Goal: Task Accomplishment & Management: Manage account settings

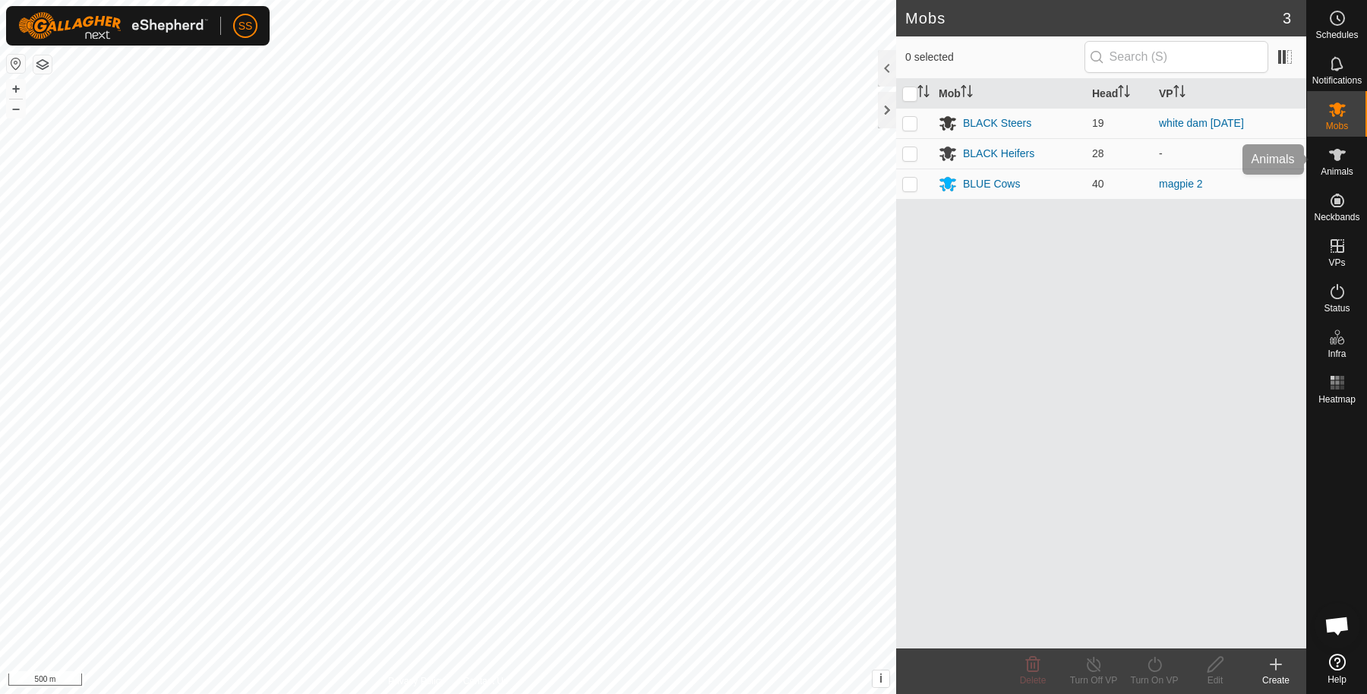
click at [1331, 143] on es-animals-svg-icon at bounding box center [1337, 155] width 27 height 24
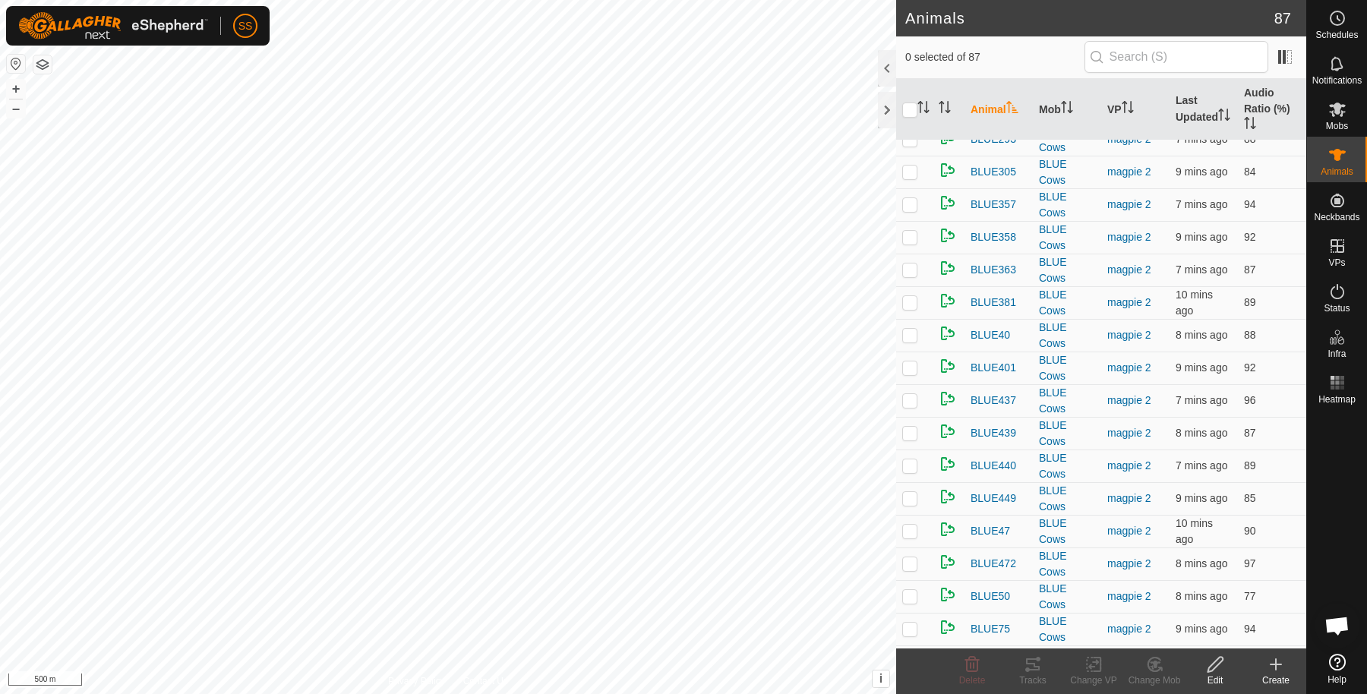
scroll to position [2308, 0]
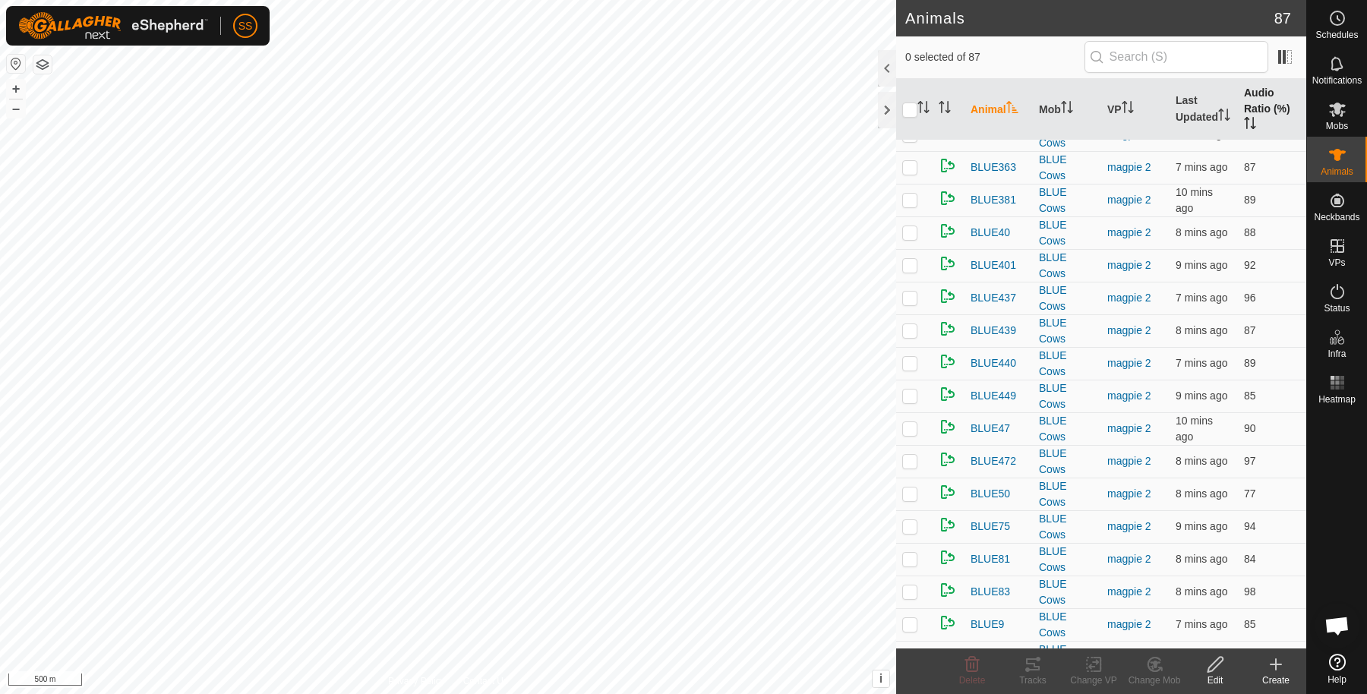
click at [1251, 112] on th "Audio Ratio (%)" at bounding box center [1272, 110] width 68 height 62
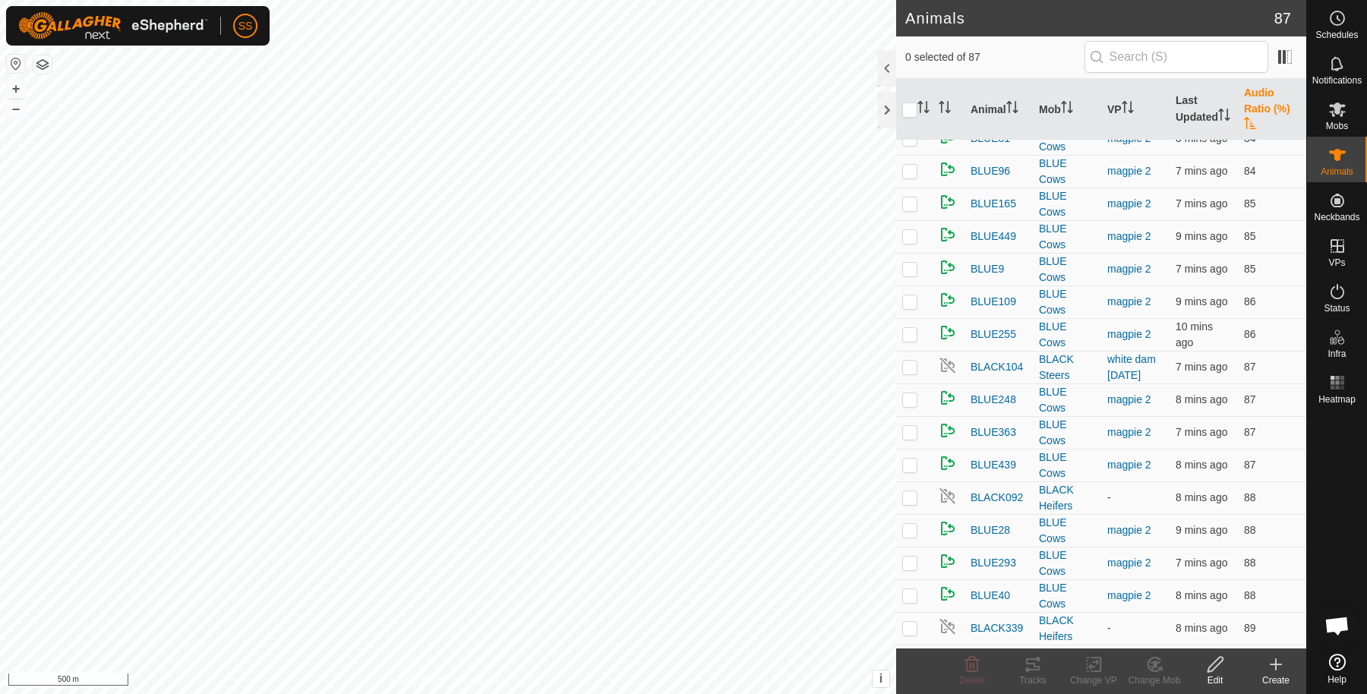
scroll to position [0, 0]
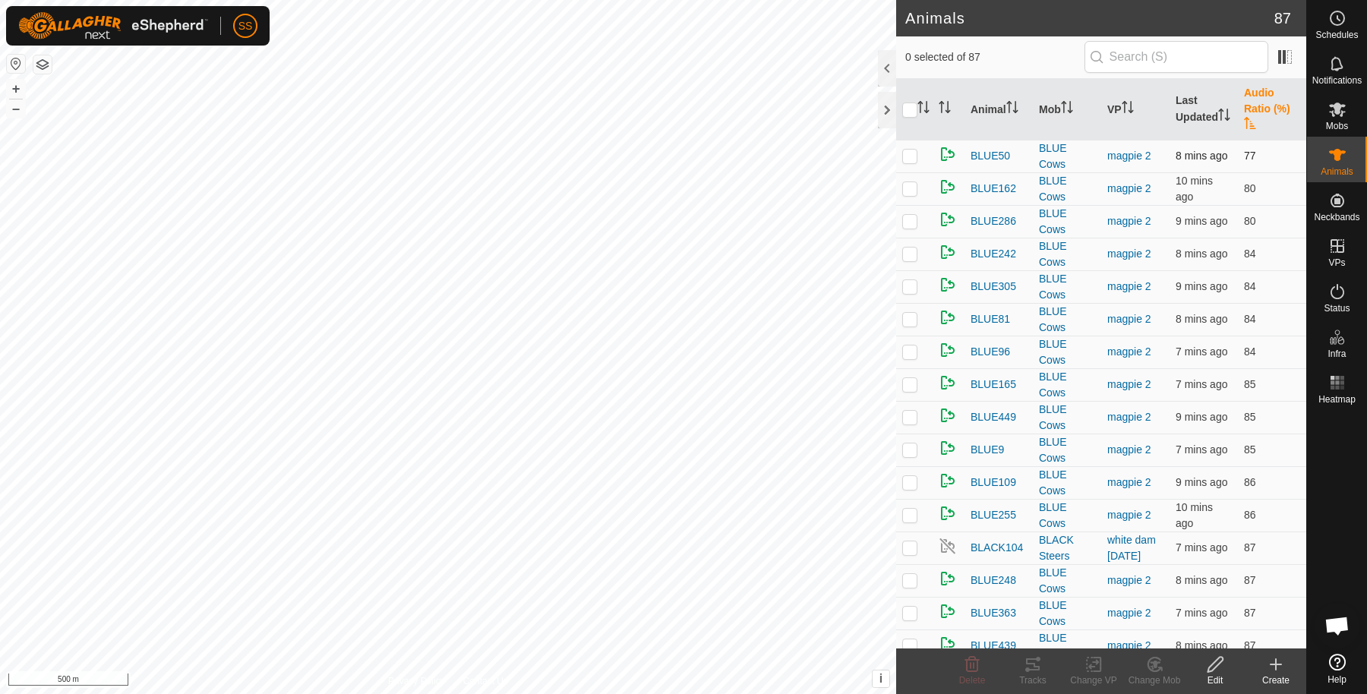
click at [902, 160] on p-tablecheckbox at bounding box center [909, 156] width 15 height 12
checkbox input "true"
click at [1029, 669] on icon at bounding box center [1033, 665] width 18 height 18
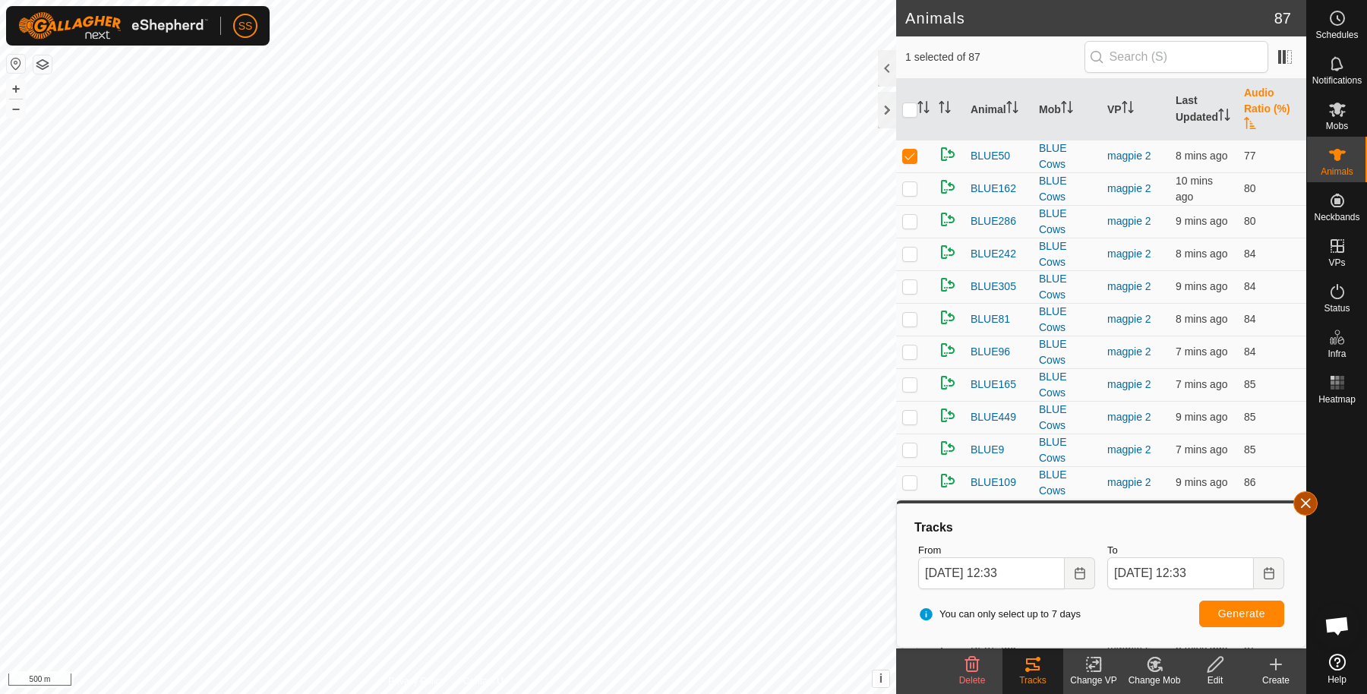
click at [1313, 494] on button "button" at bounding box center [1306, 504] width 24 height 24
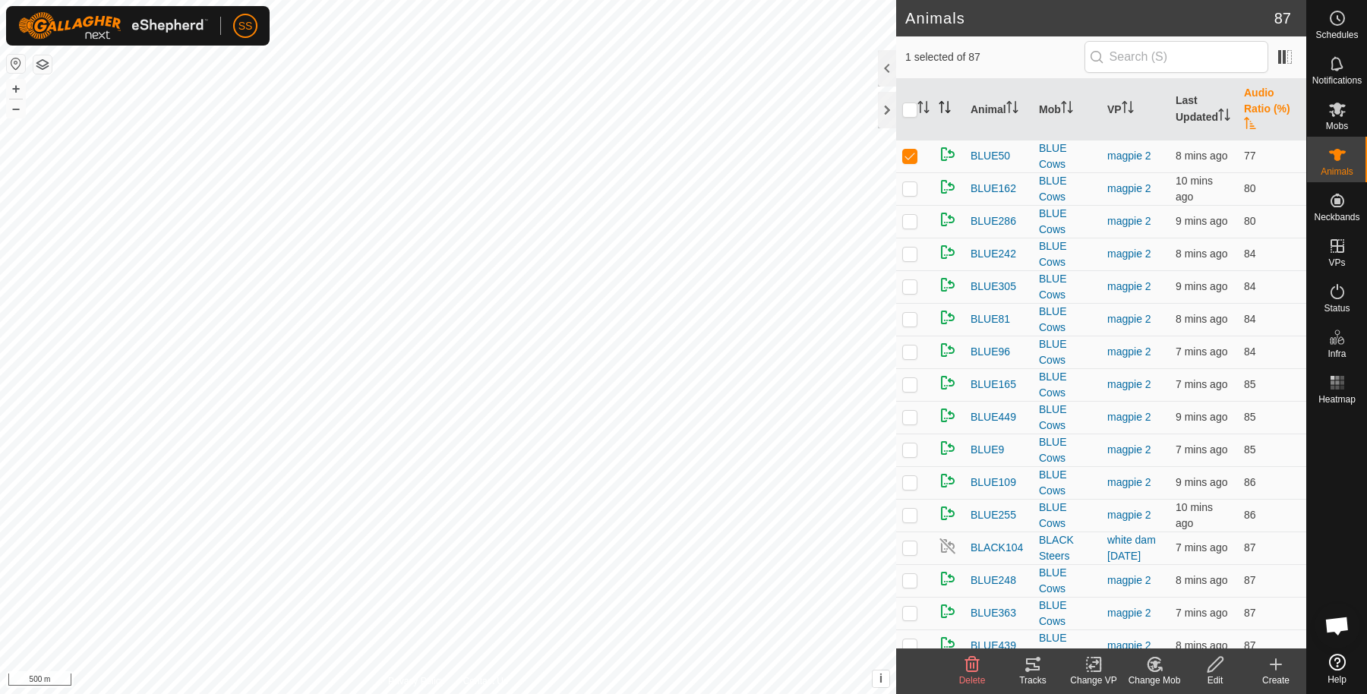
click at [938, 109] on th at bounding box center [949, 110] width 32 height 62
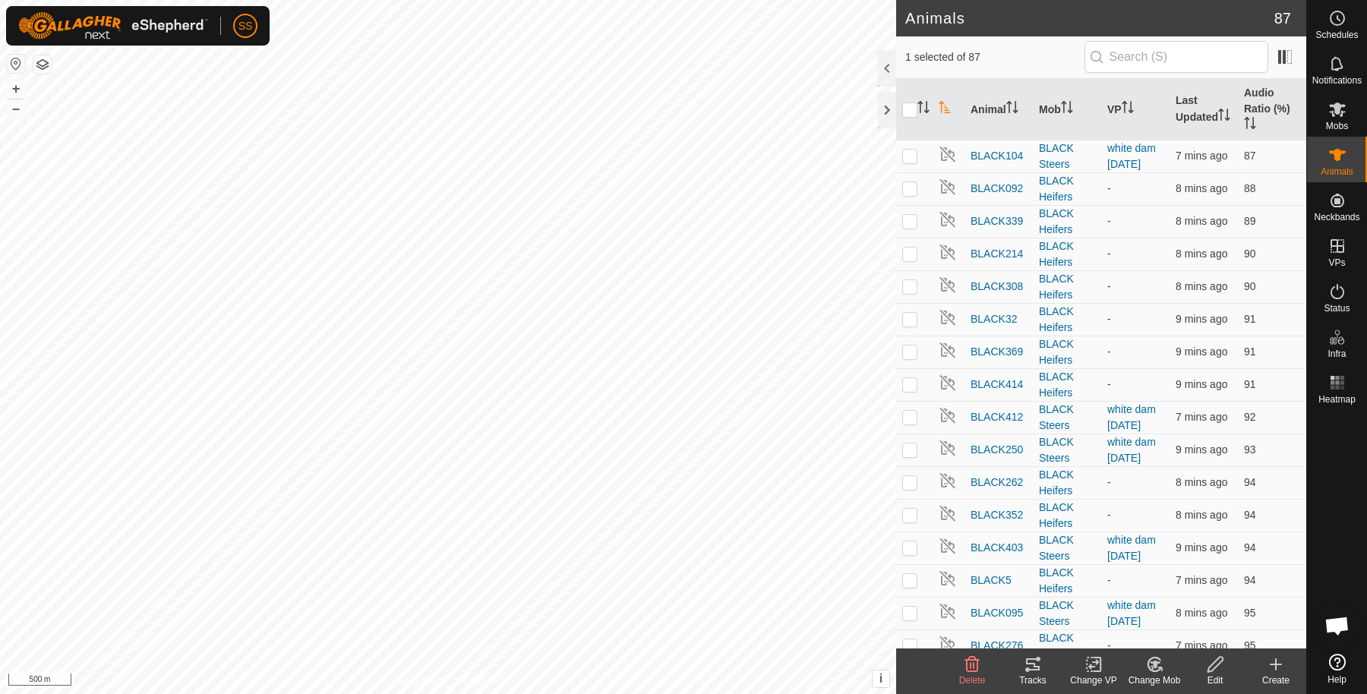
click at [947, 114] on th at bounding box center [949, 110] width 32 height 62
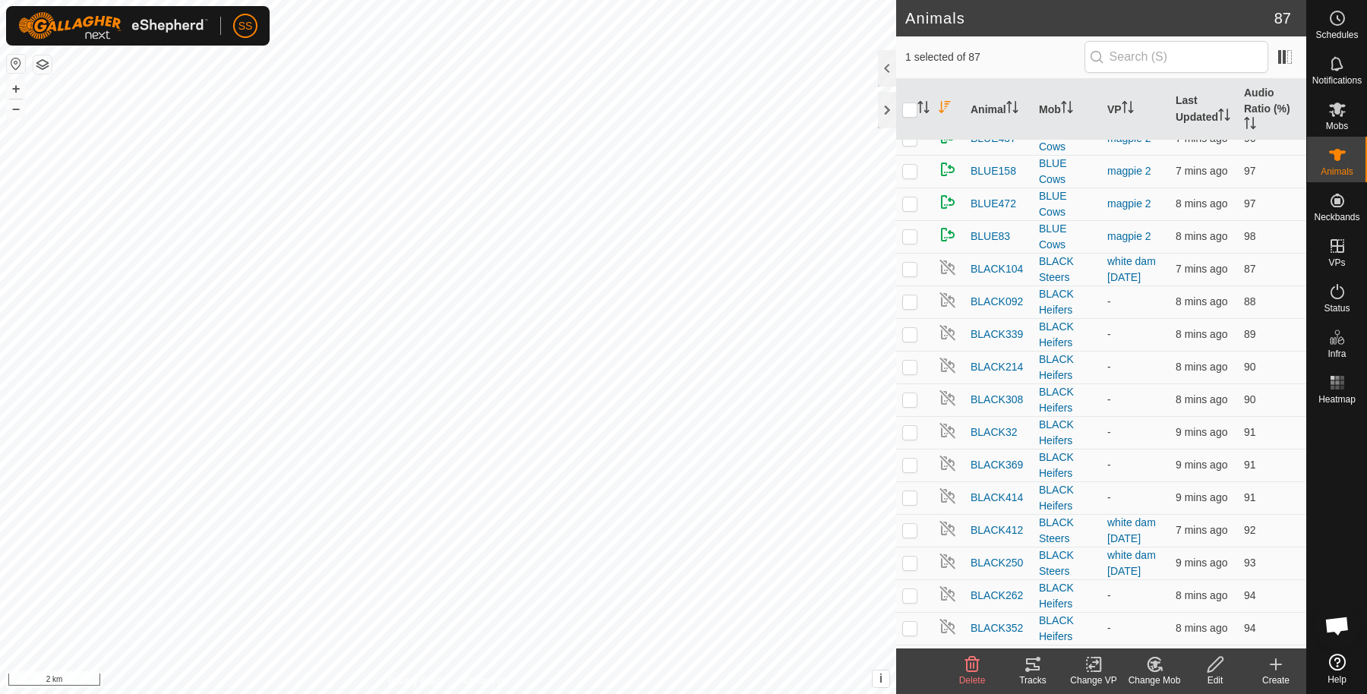
scroll to position [1065, 0]
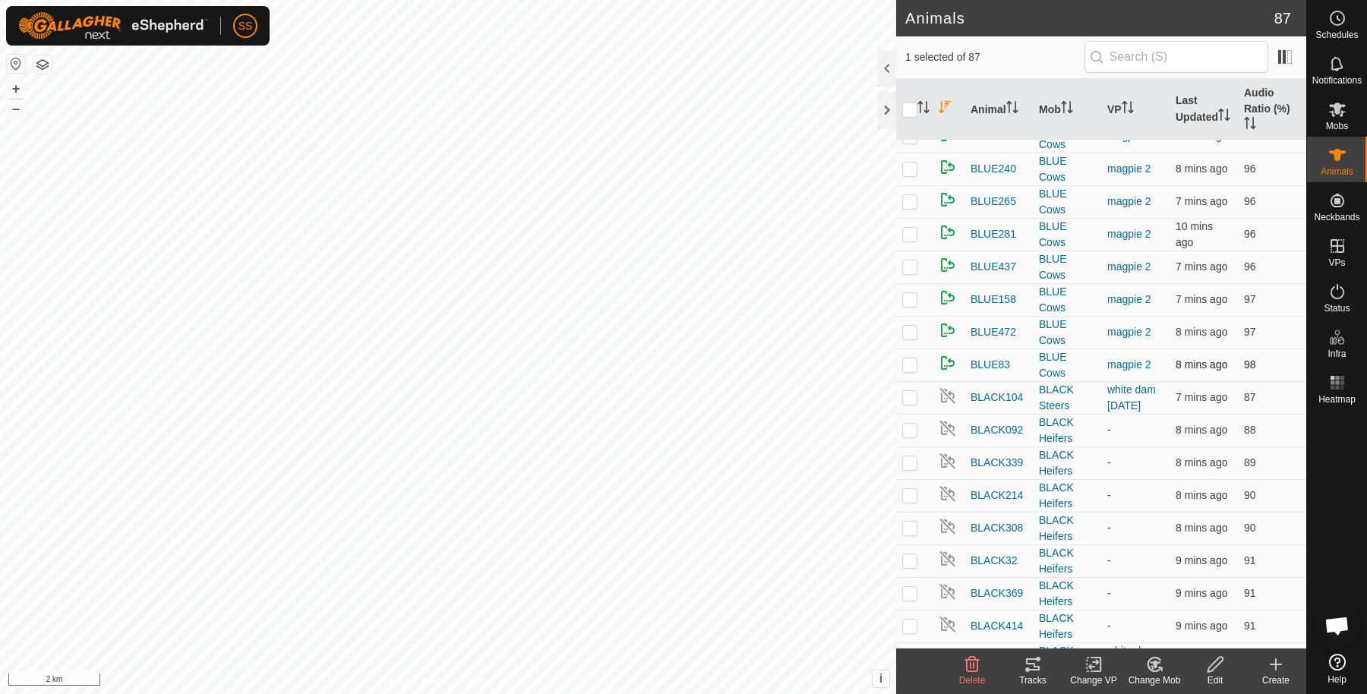
click at [912, 359] on p-checkbox at bounding box center [909, 365] width 15 height 12
checkbox input "true"
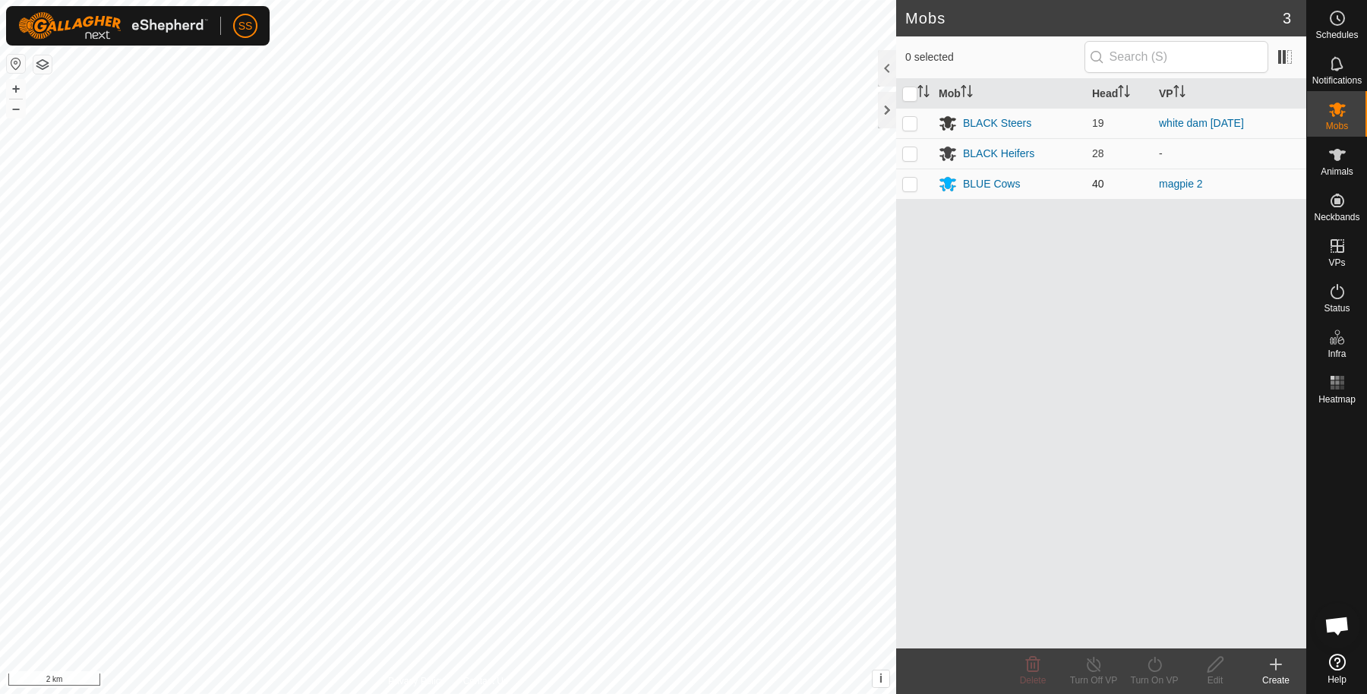
click at [917, 188] on td at bounding box center [914, 184] width 36 height 30
checkbox input "true"
click at [1201, 653] on div "Edit" at bounding box center [1215, 672] width 61 height 46
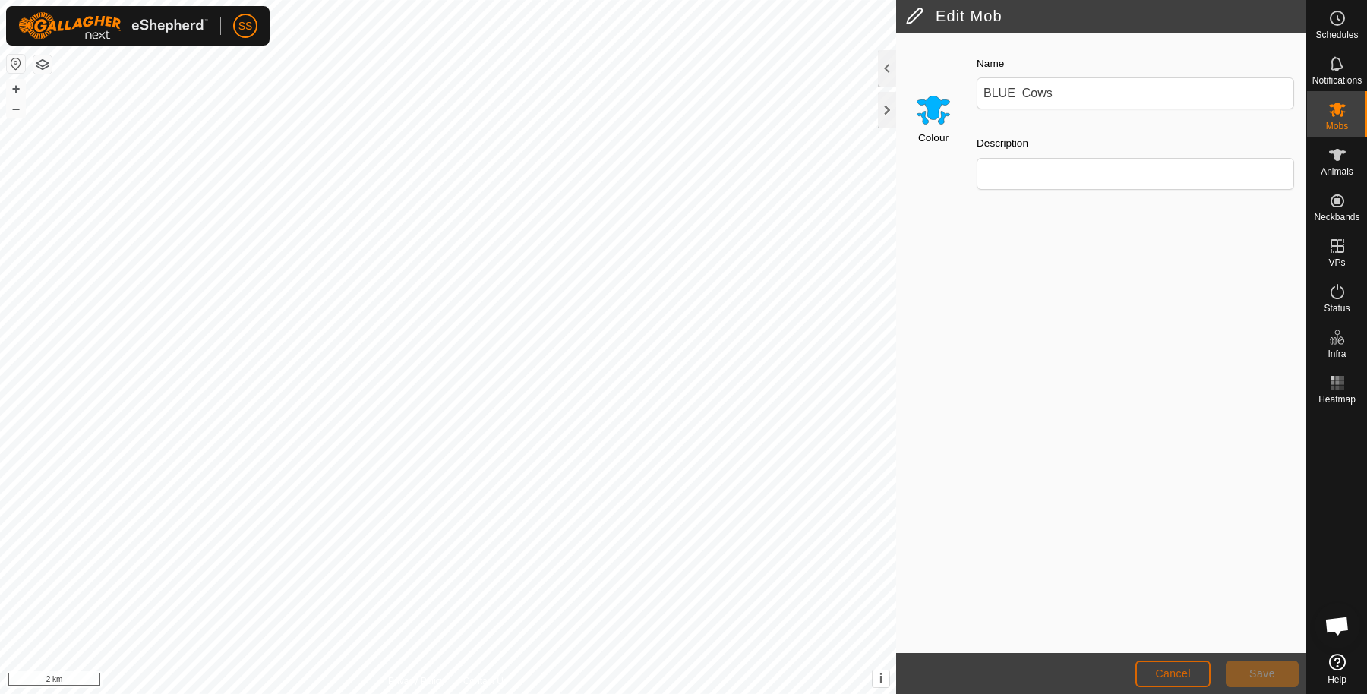
click at [1181, 675] on span "Cancel" at bounding box center [1173, 674] width 36 height 12
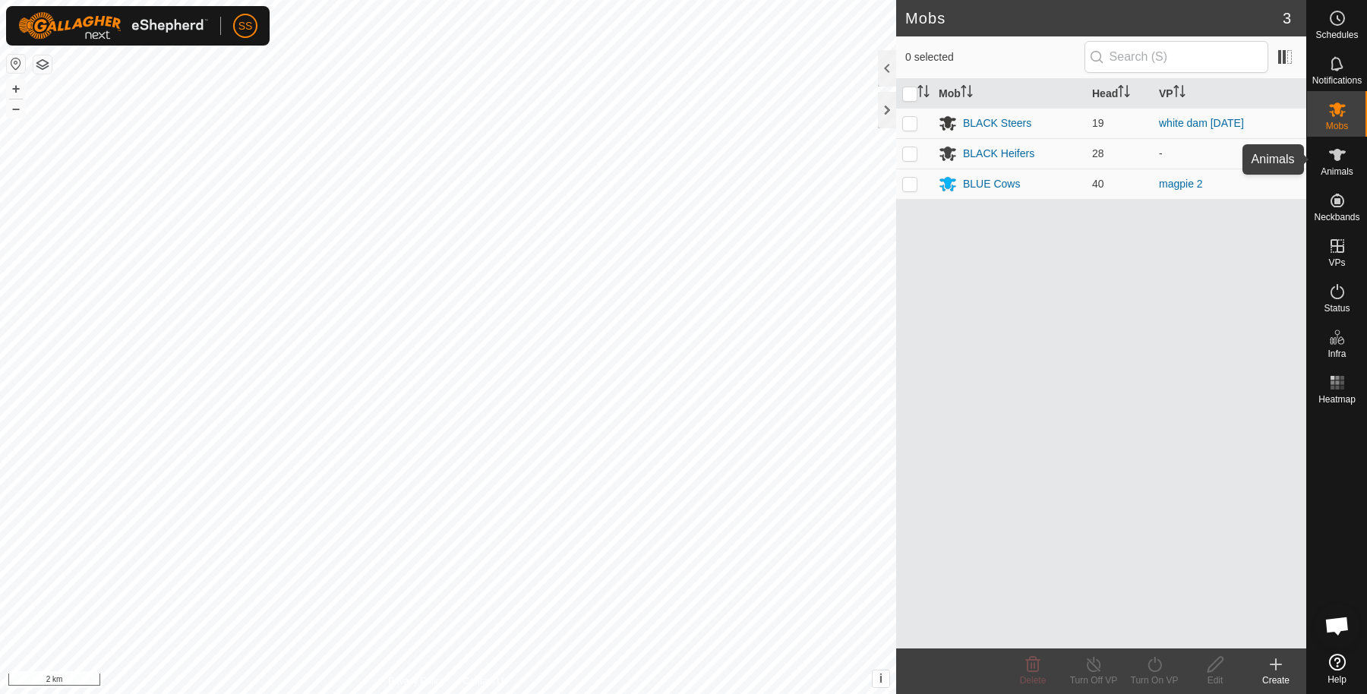
click at [1334, 158] on icon at bounding box center [1337, 155] width 17 height 12
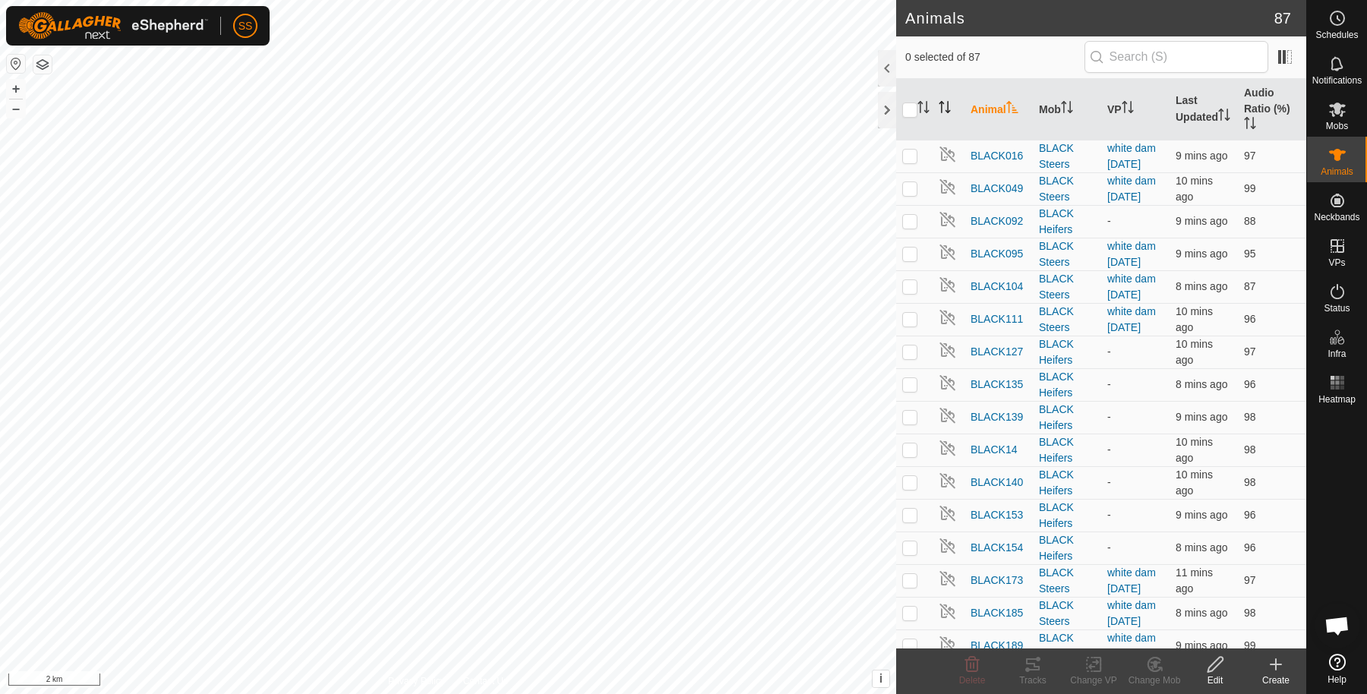
click at [943, 106] on icon "Activate to sort" at bounding box center [945, 107] width 12 height 12
click at [944, 112] on p-sorticon "Activate to sort" at bounding box center [945, 109] width 12 height 12
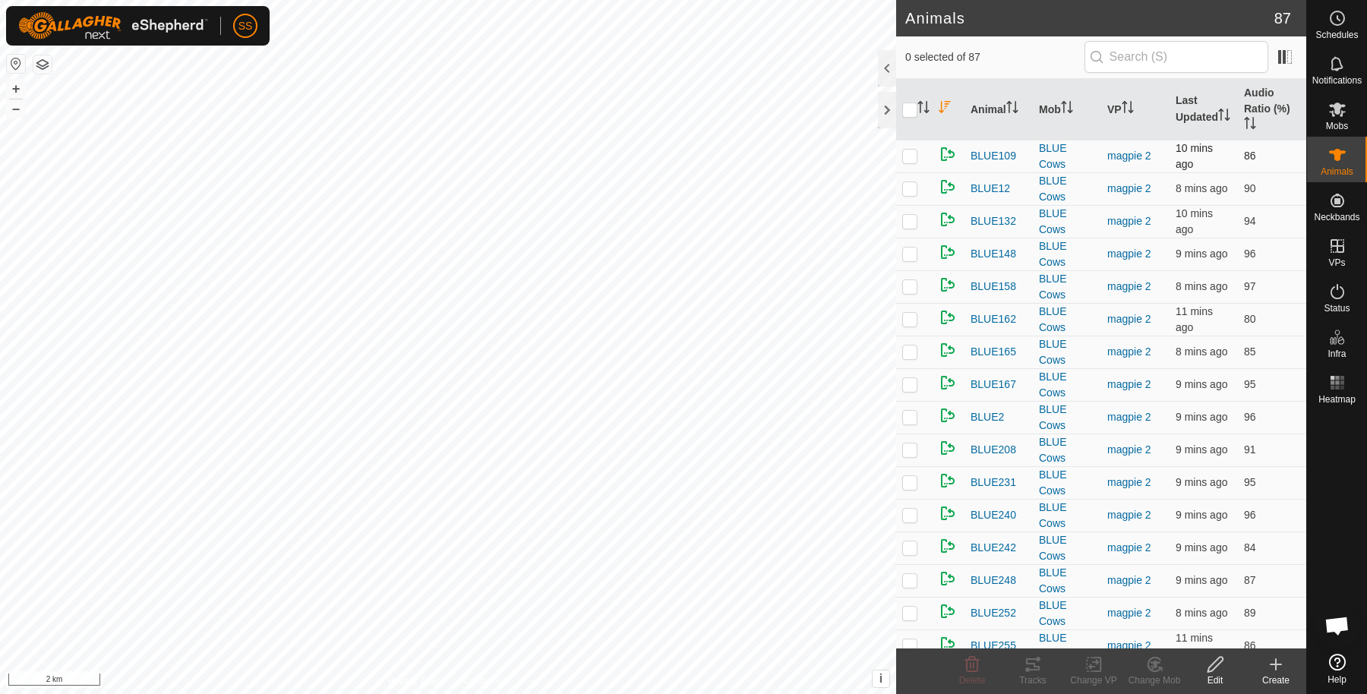
click at [912, 156] on p-checkbox at bounding box center [909, 156] width 15 height 12
checkbox input "true"
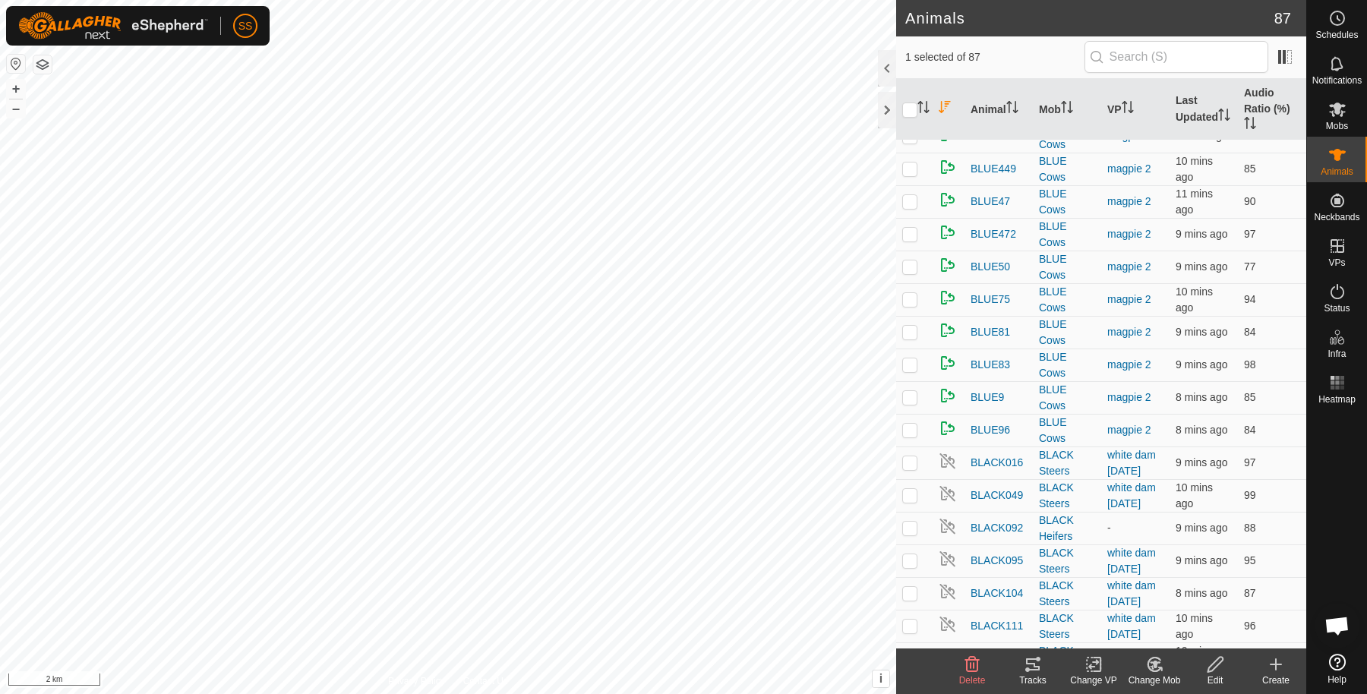
scroll to position [993, 0]
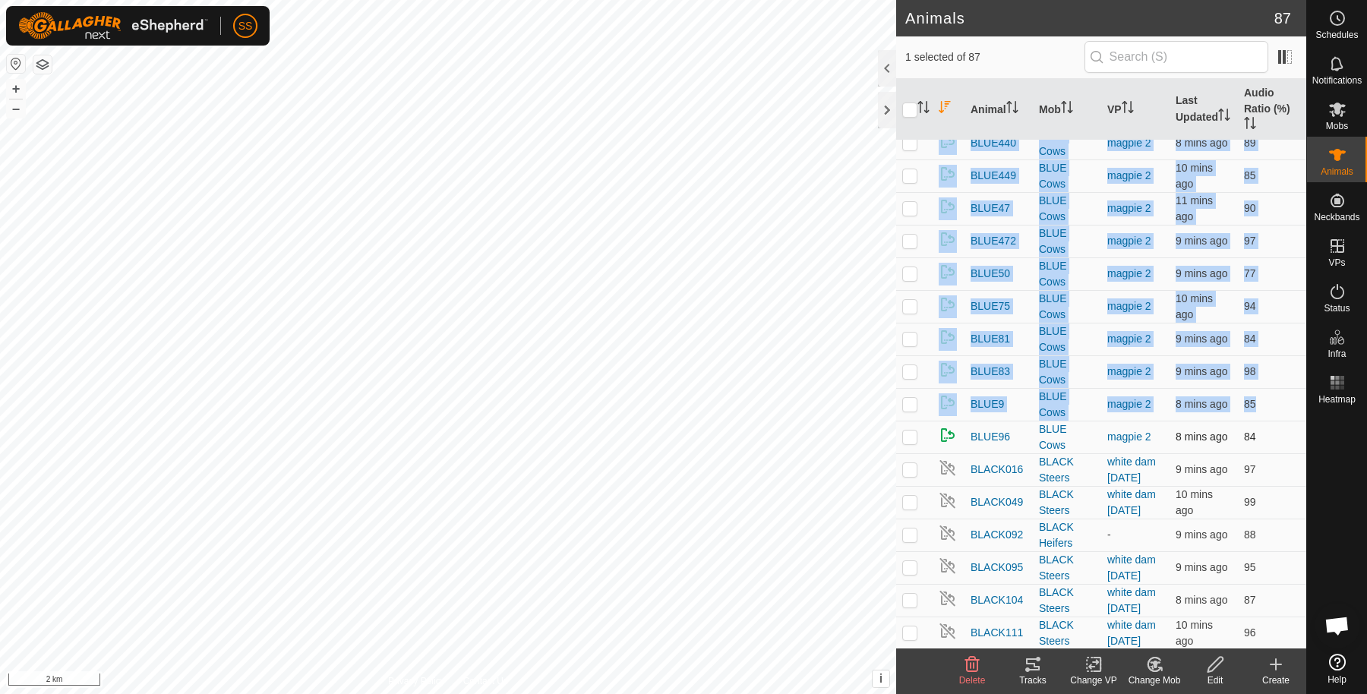
click at [908, 431] on p-checkbox at bounding box center [909, 437] width 15 height 12
checkbox input "true"
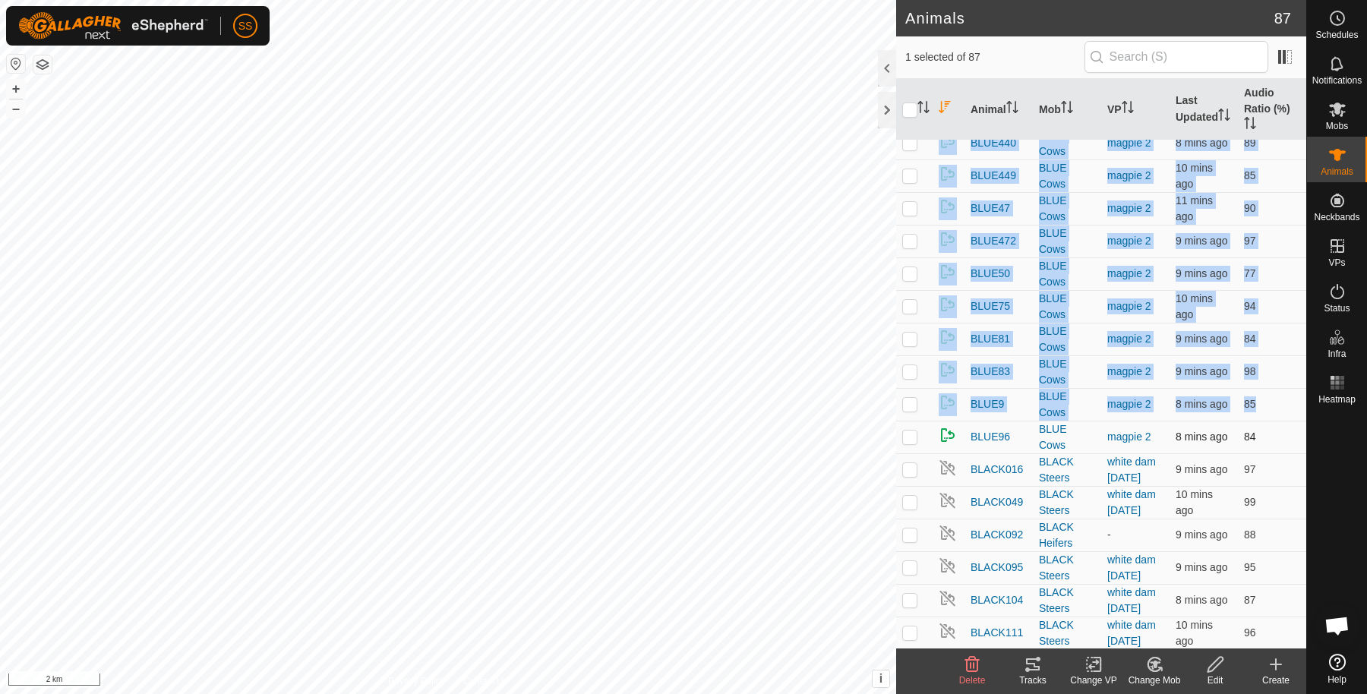
checkbox input "true"
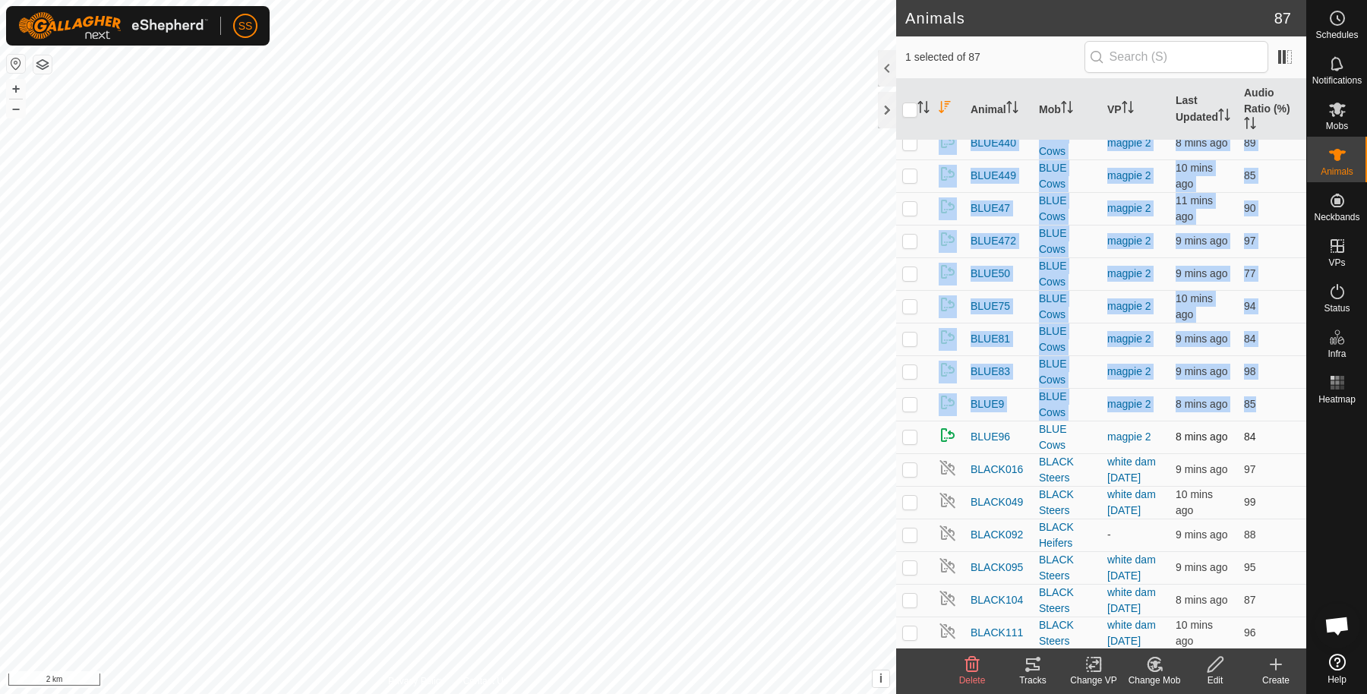
checkbox input "true"
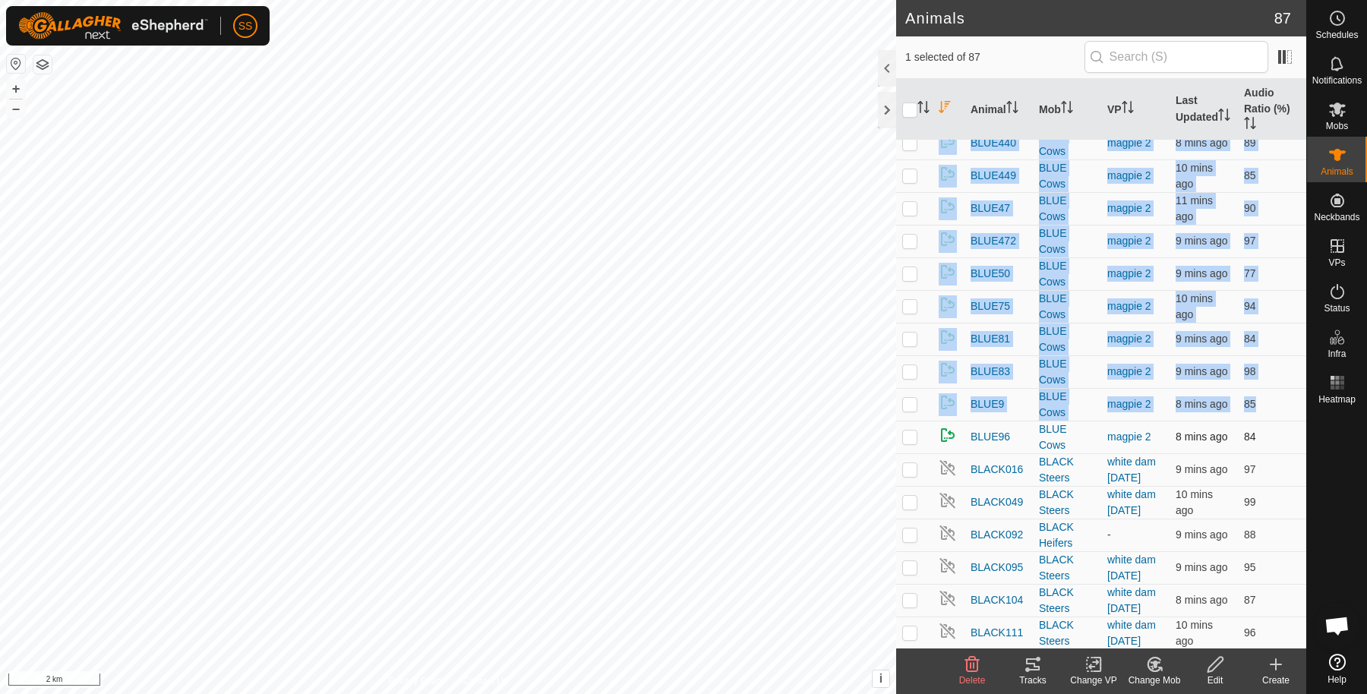
checkbox input "true"
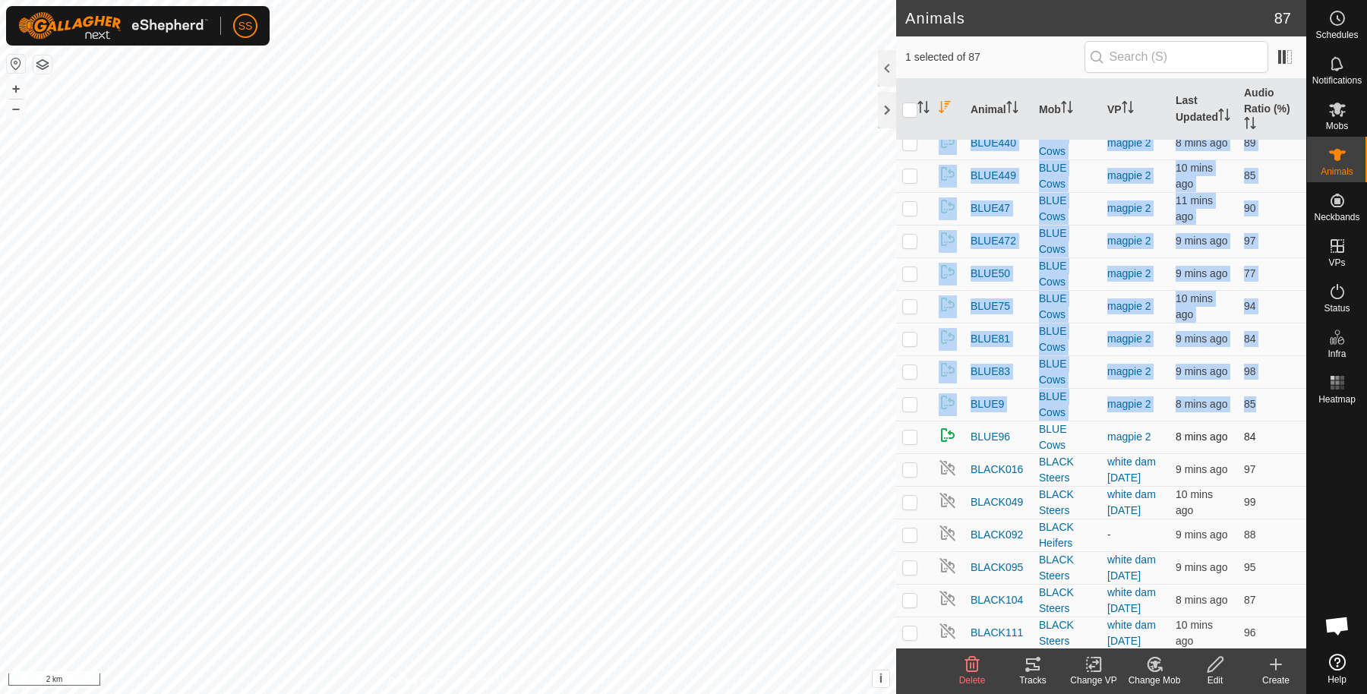
checkbox input "true"
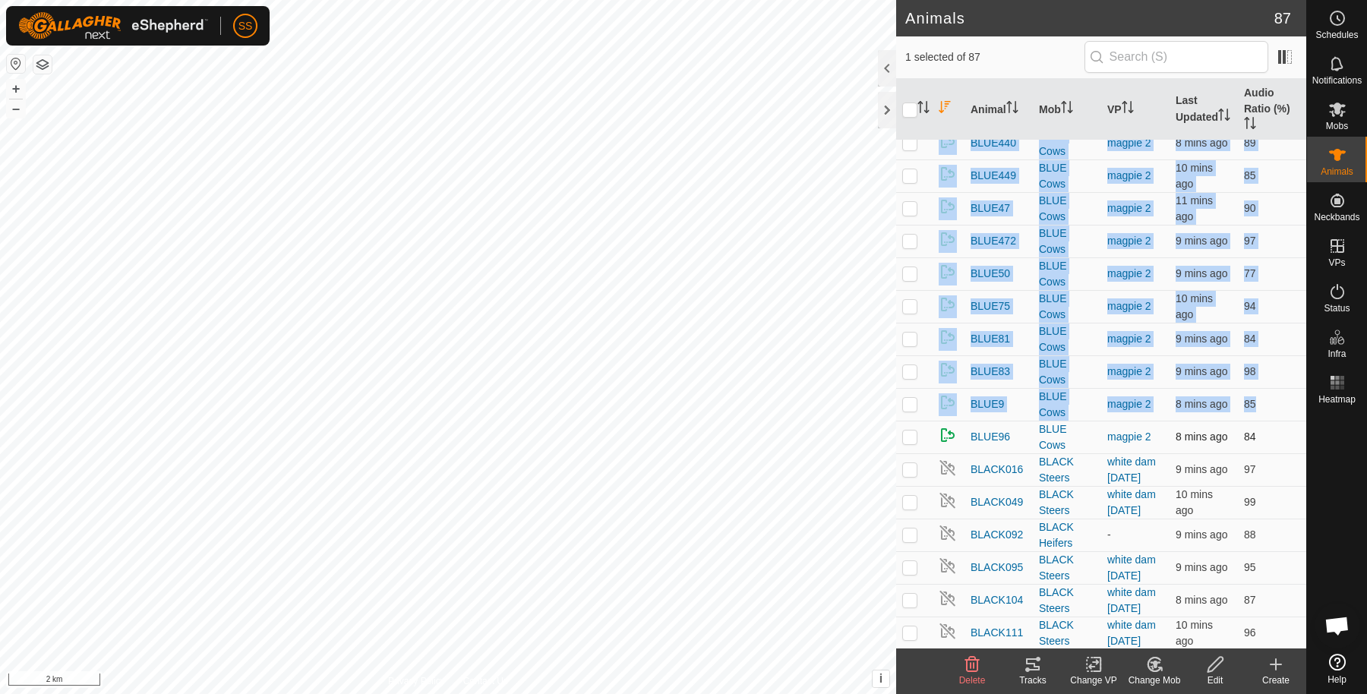
checkbox input "true"
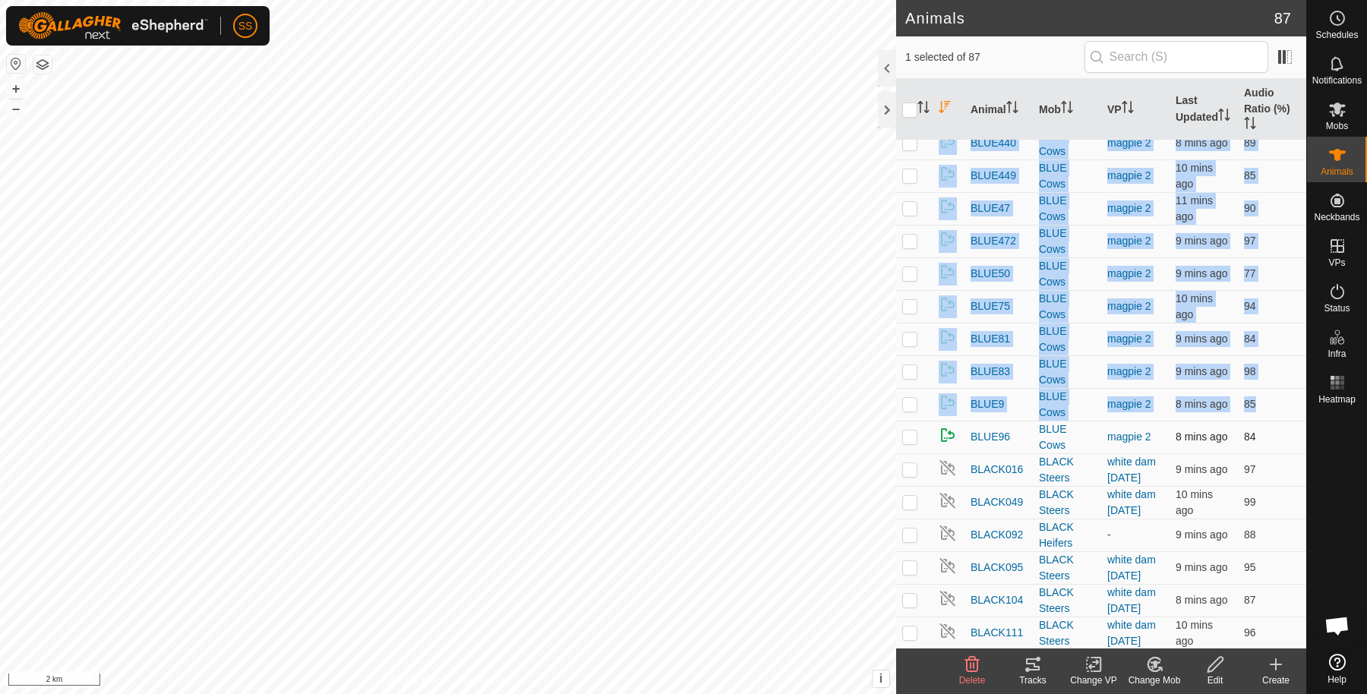
checkbox input "true"
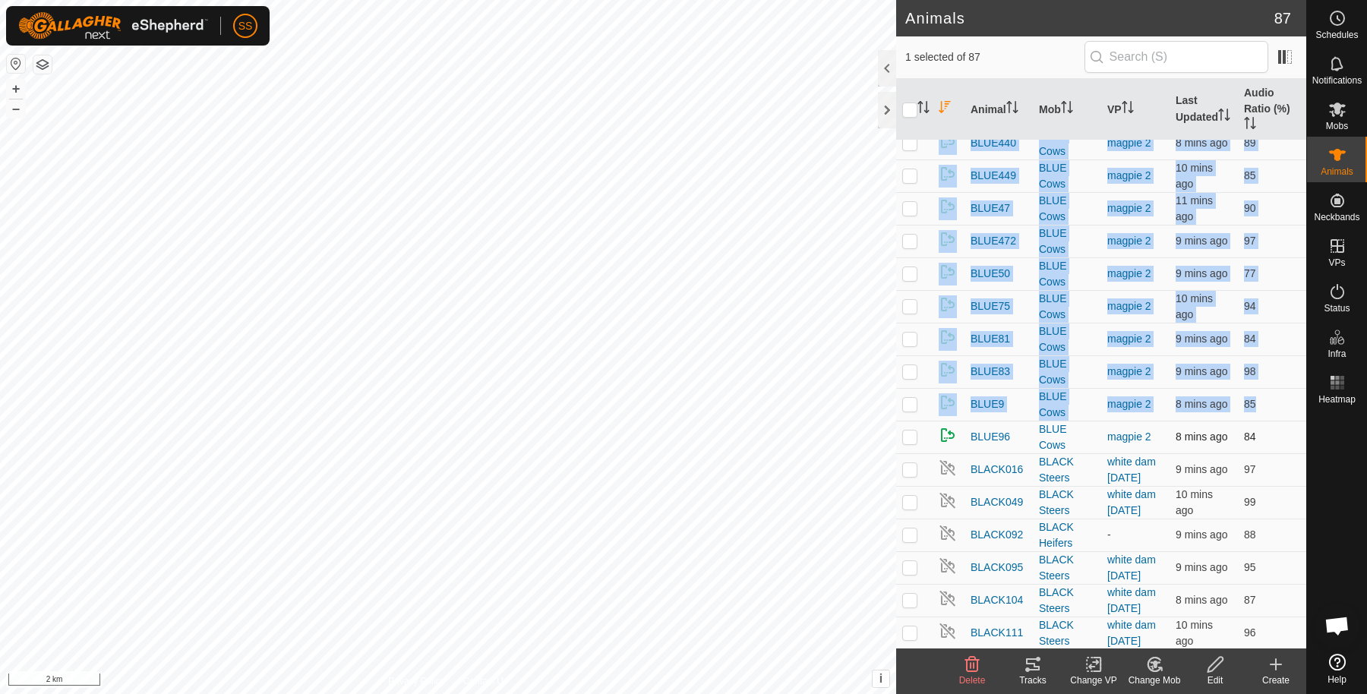
checkbox input "true"
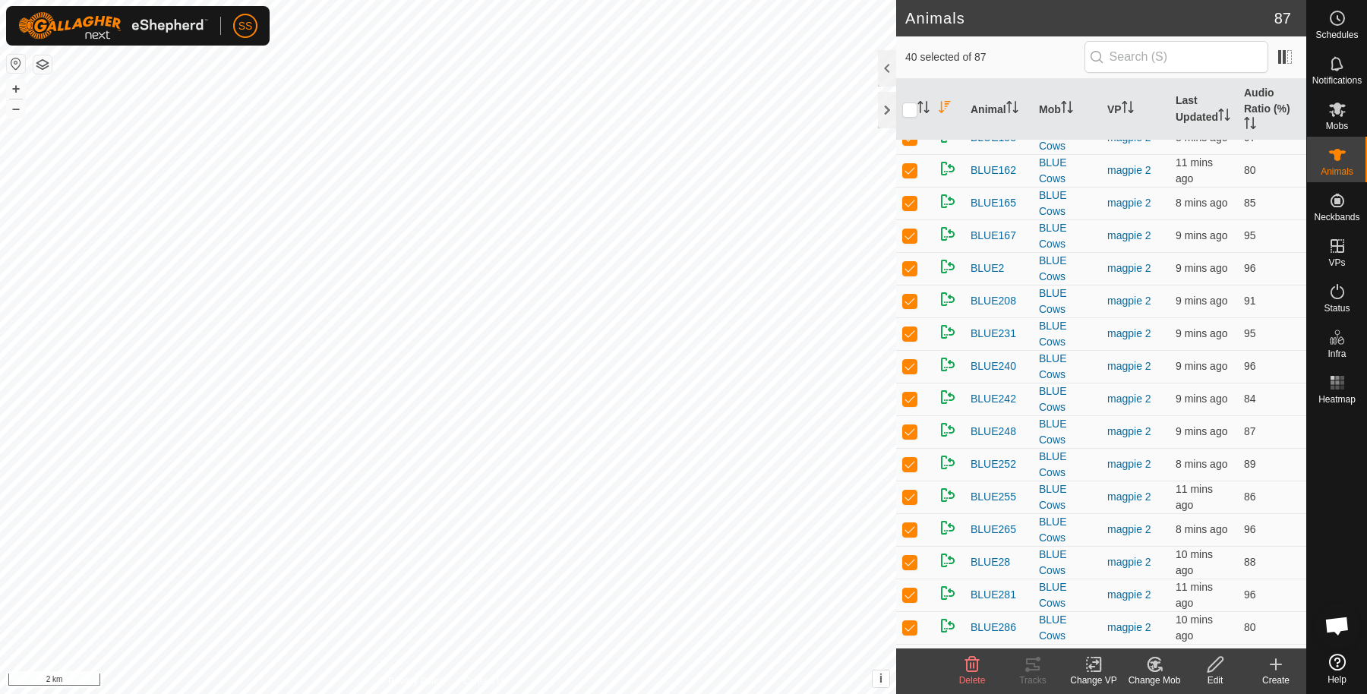
scroll to position [0, 0]
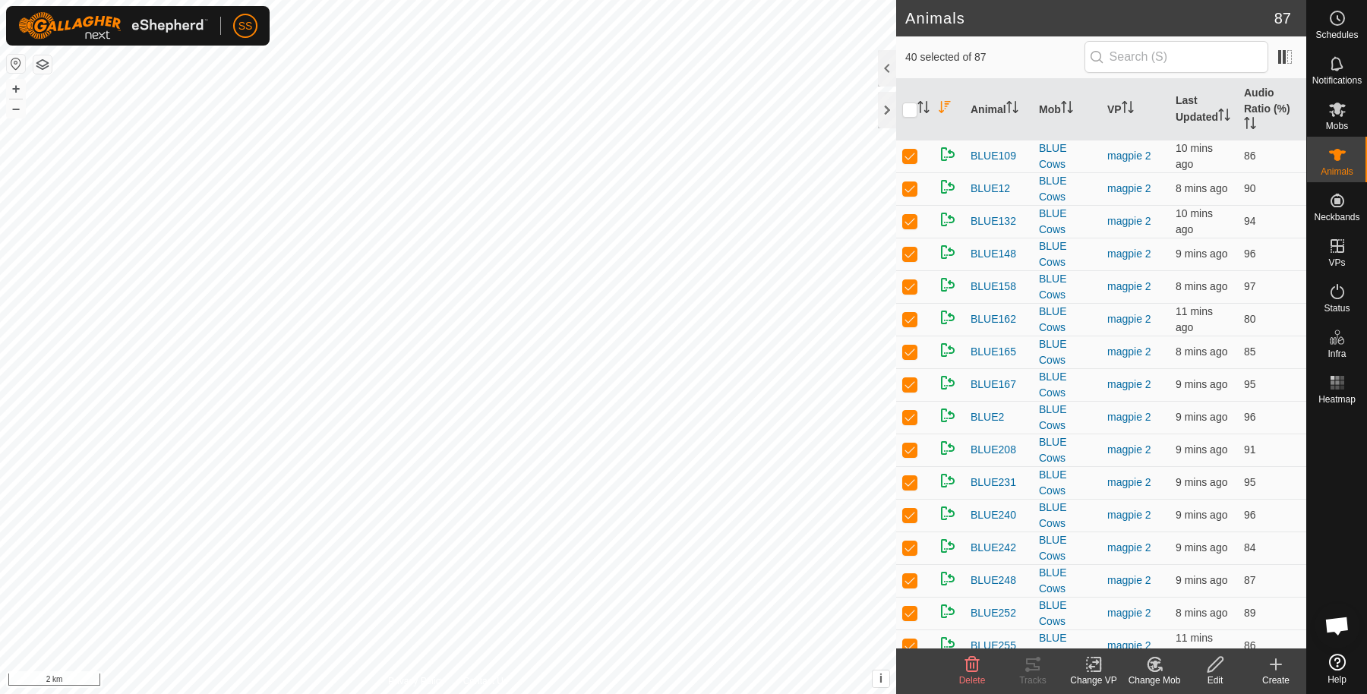
click at [1203, 667] on edit-svg-icon at bounding box center [1215, 665] width 61 height 18
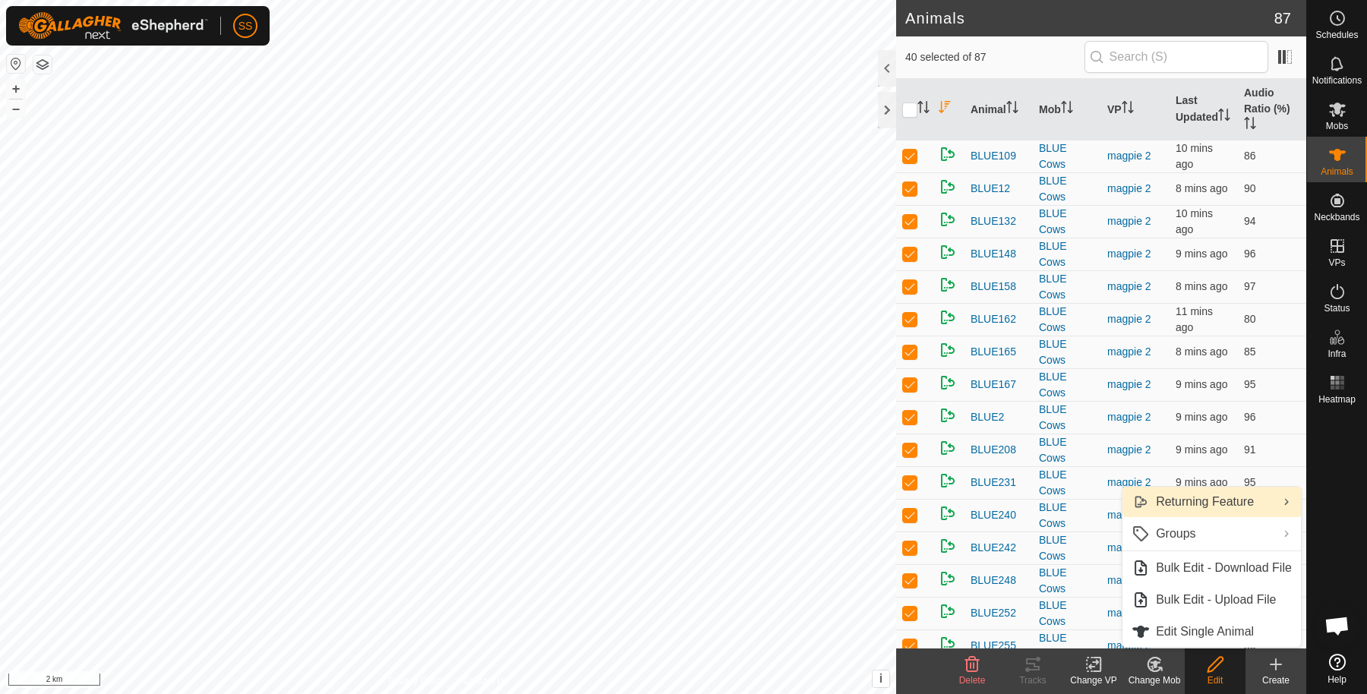
click at [1195, 503] on link "Returning Feature" at bounding box center [1212, 502] width 179 height 30
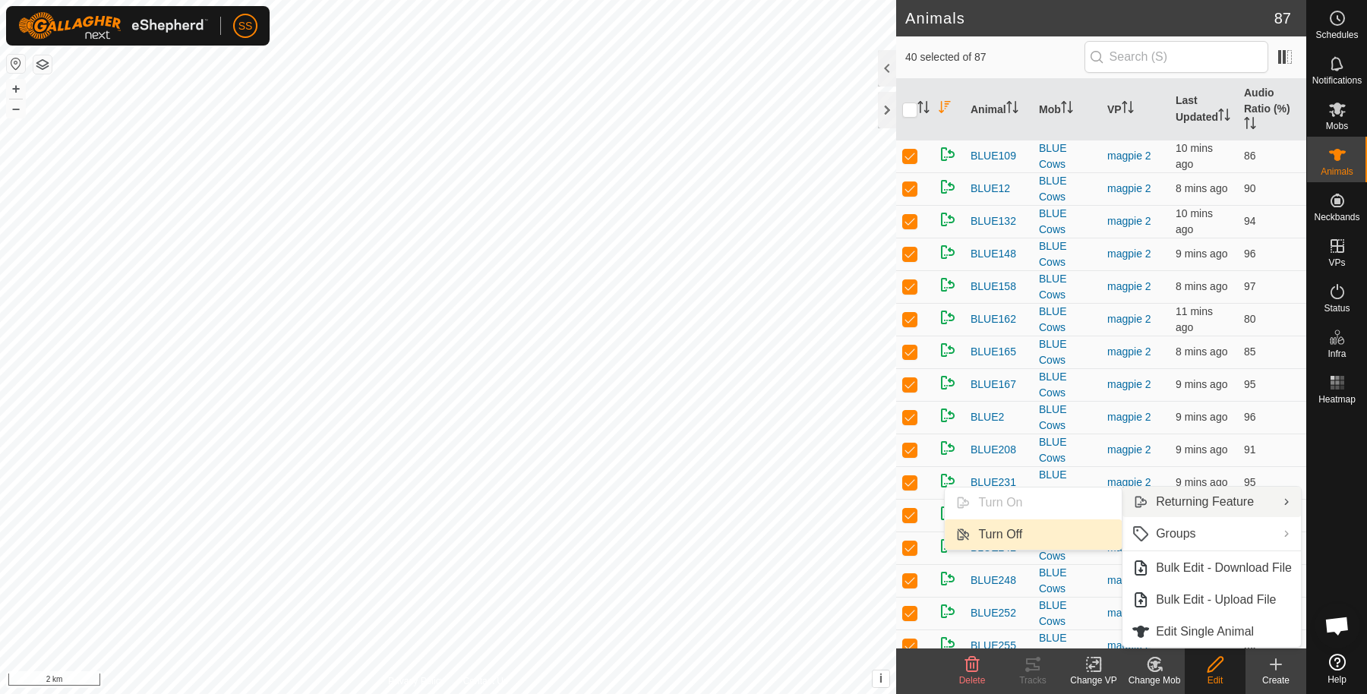
click at [1070, 534] on link "Turn Off" at bounding box center [1033, 535] width 177 height 30
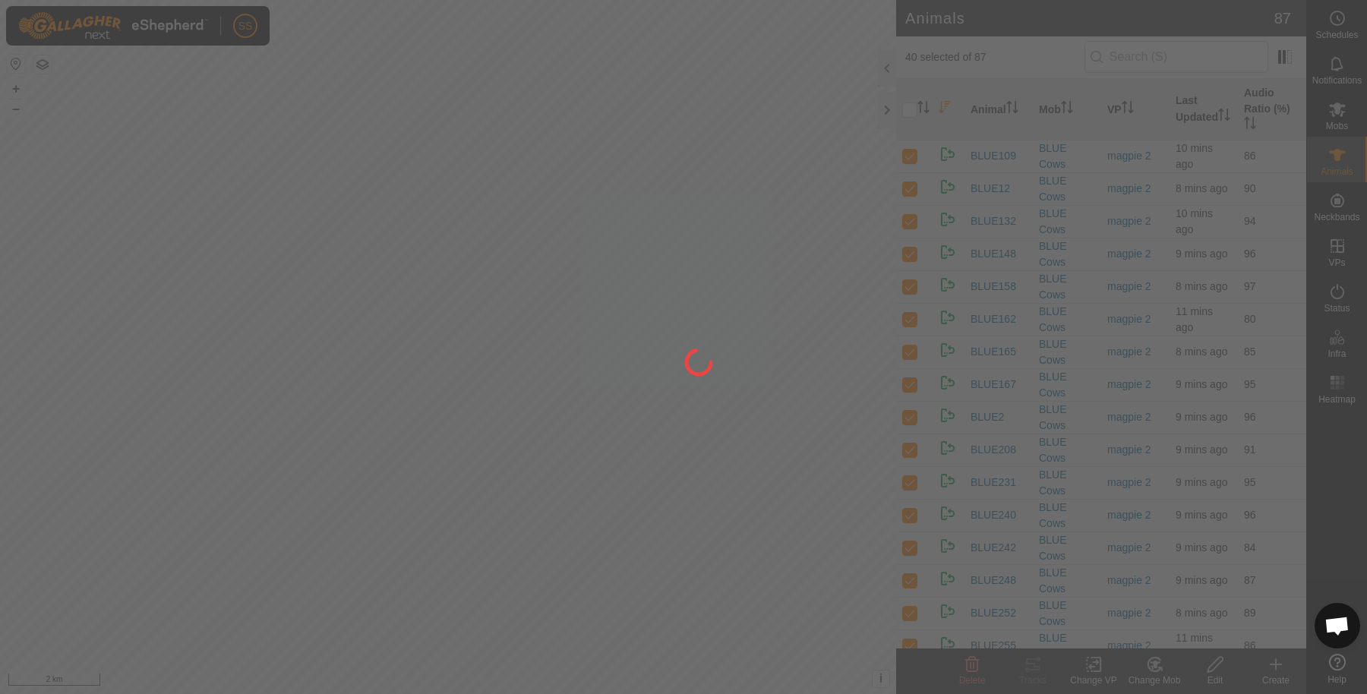
checkbox input "false"
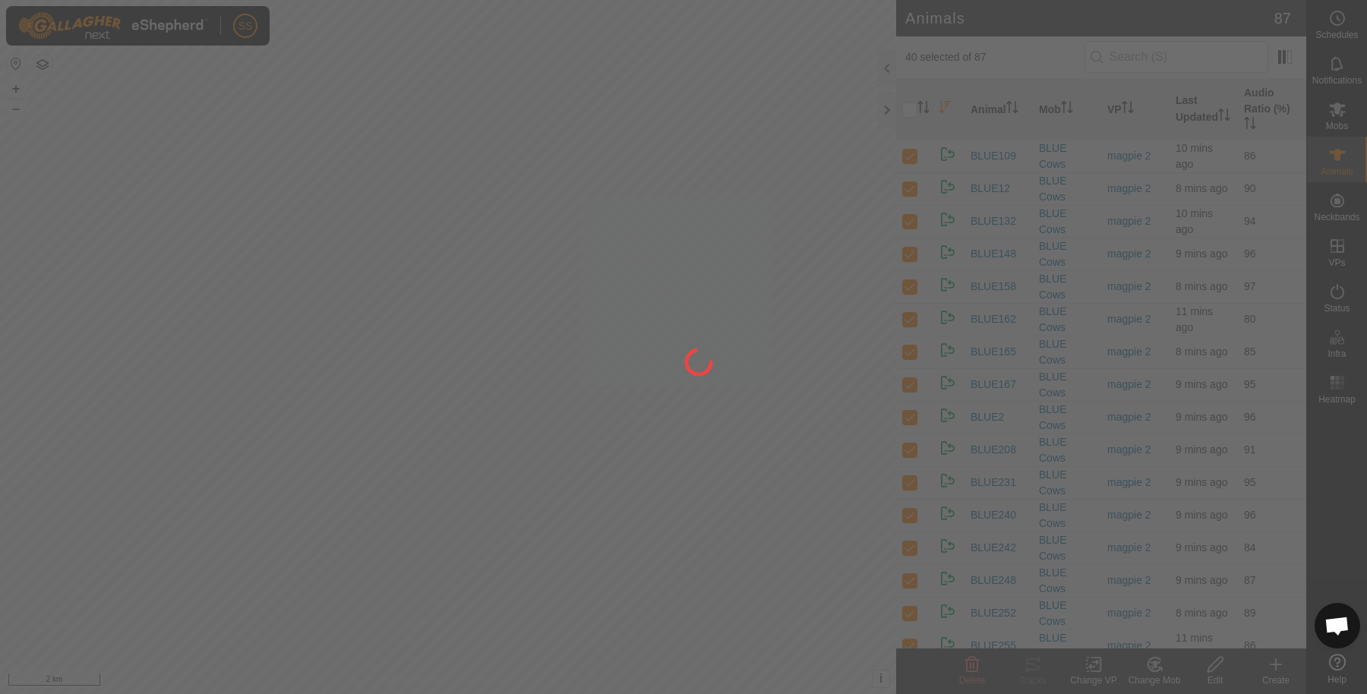
checkbox input "false"
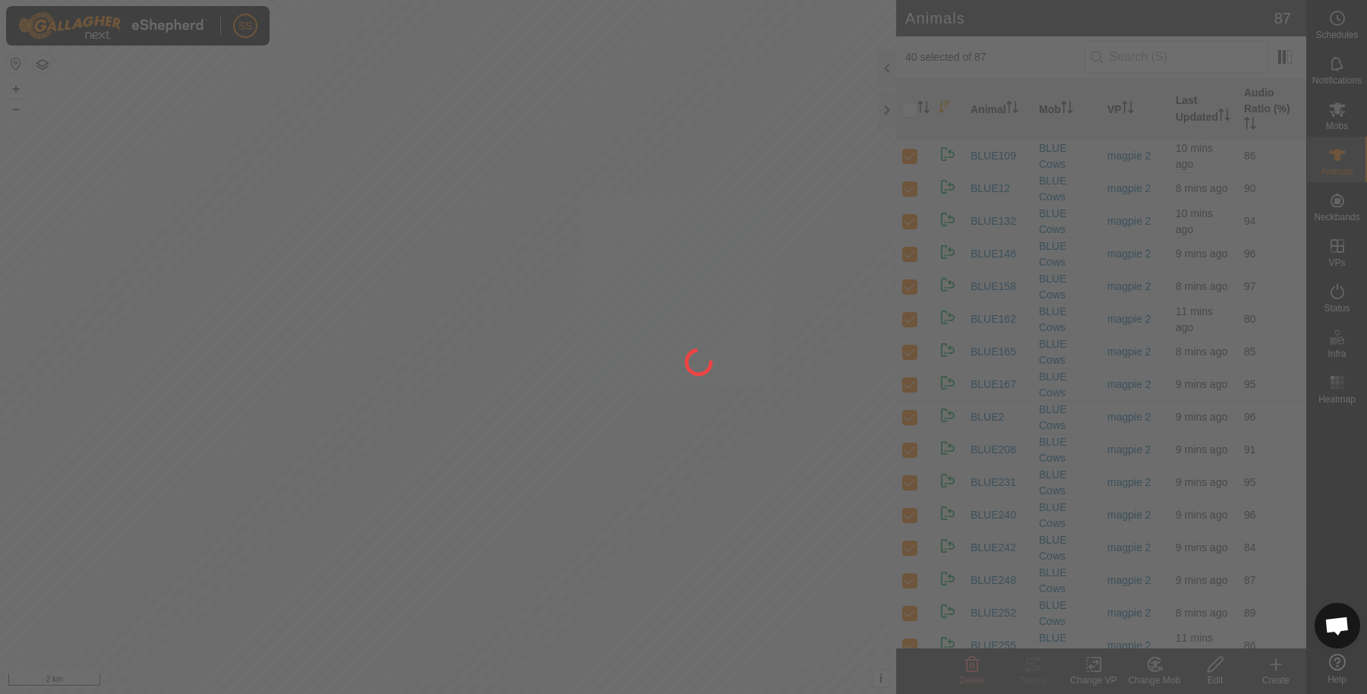
checkbox input "false"
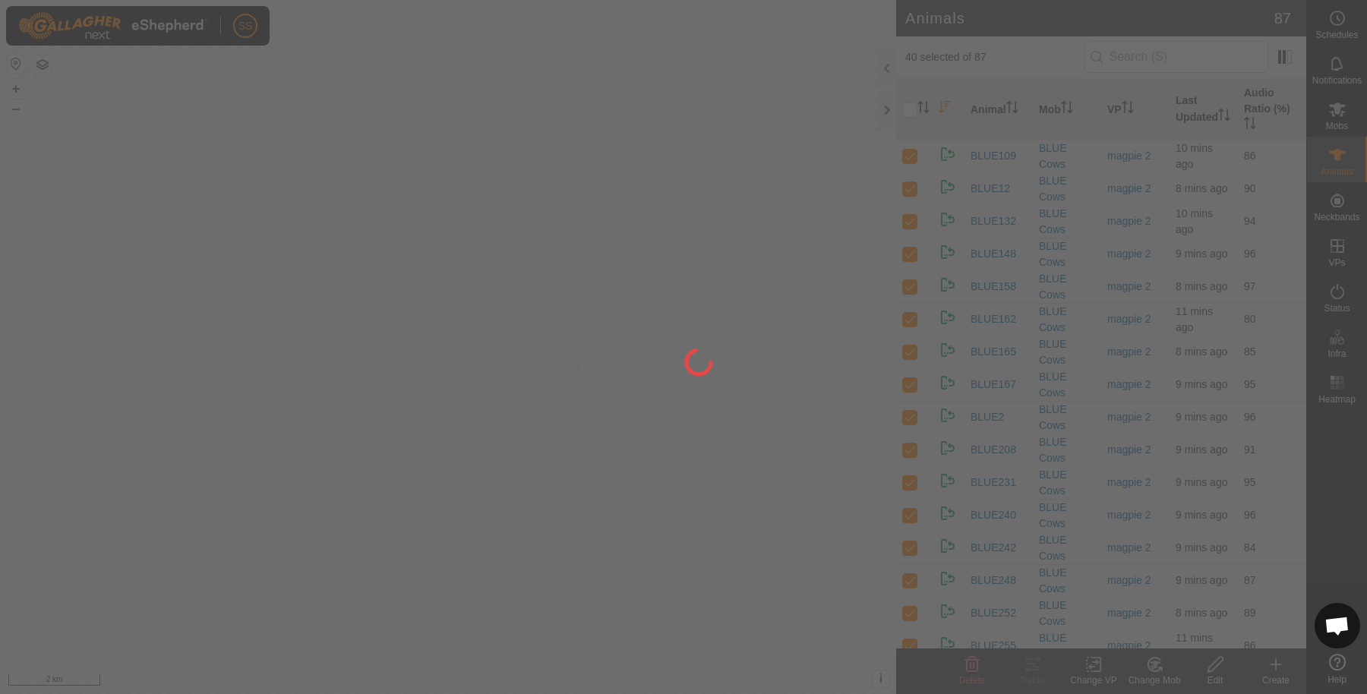
checkbox input "false"
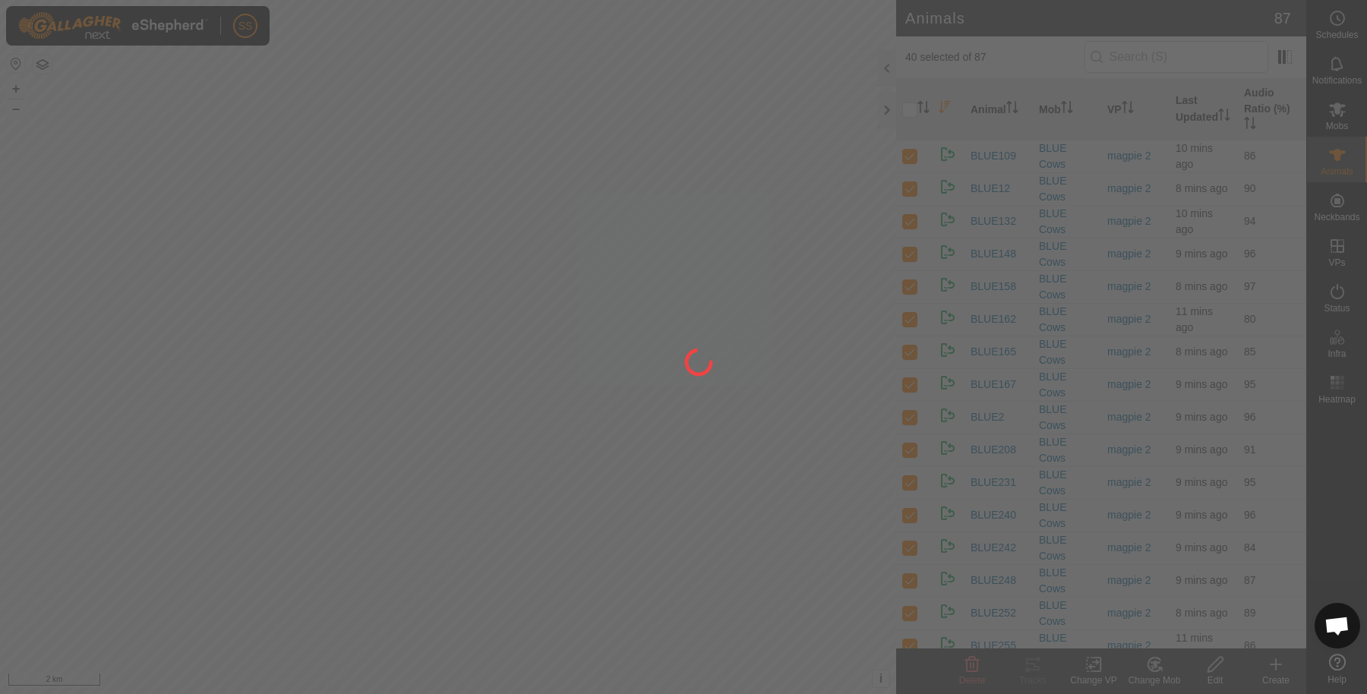
checkbox input "false"
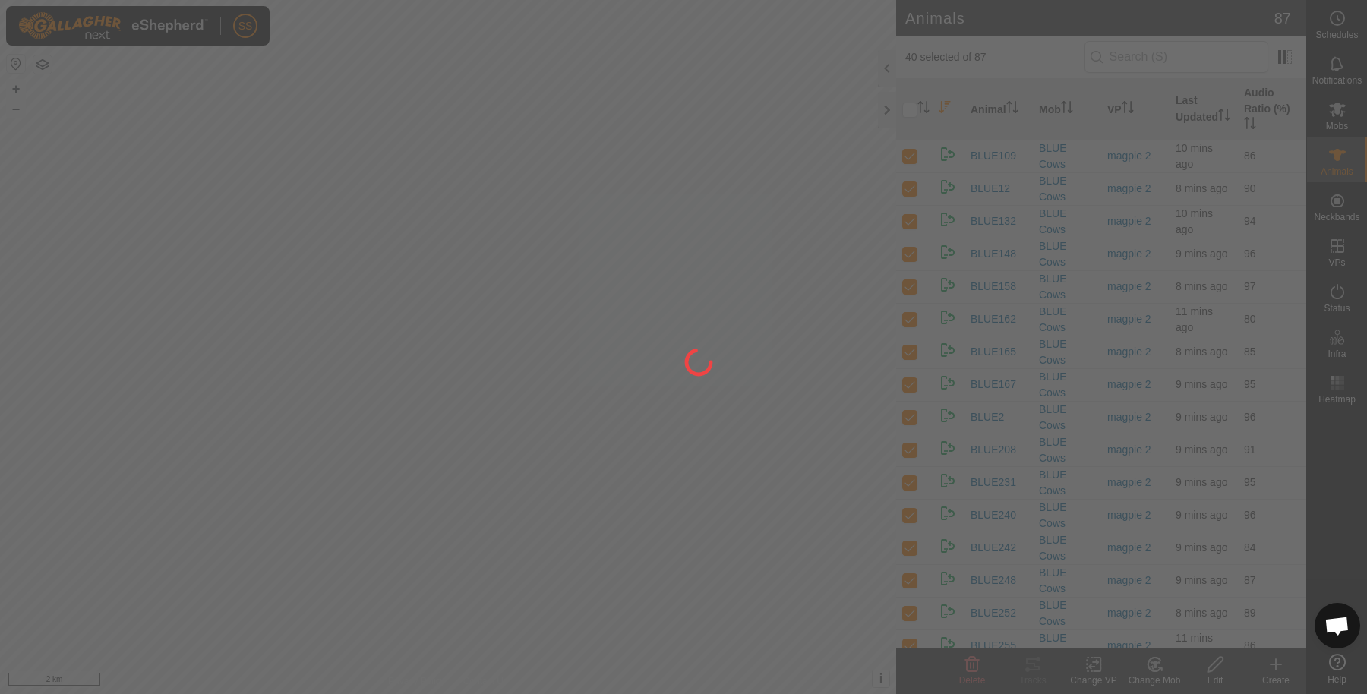
checkbox input "false"
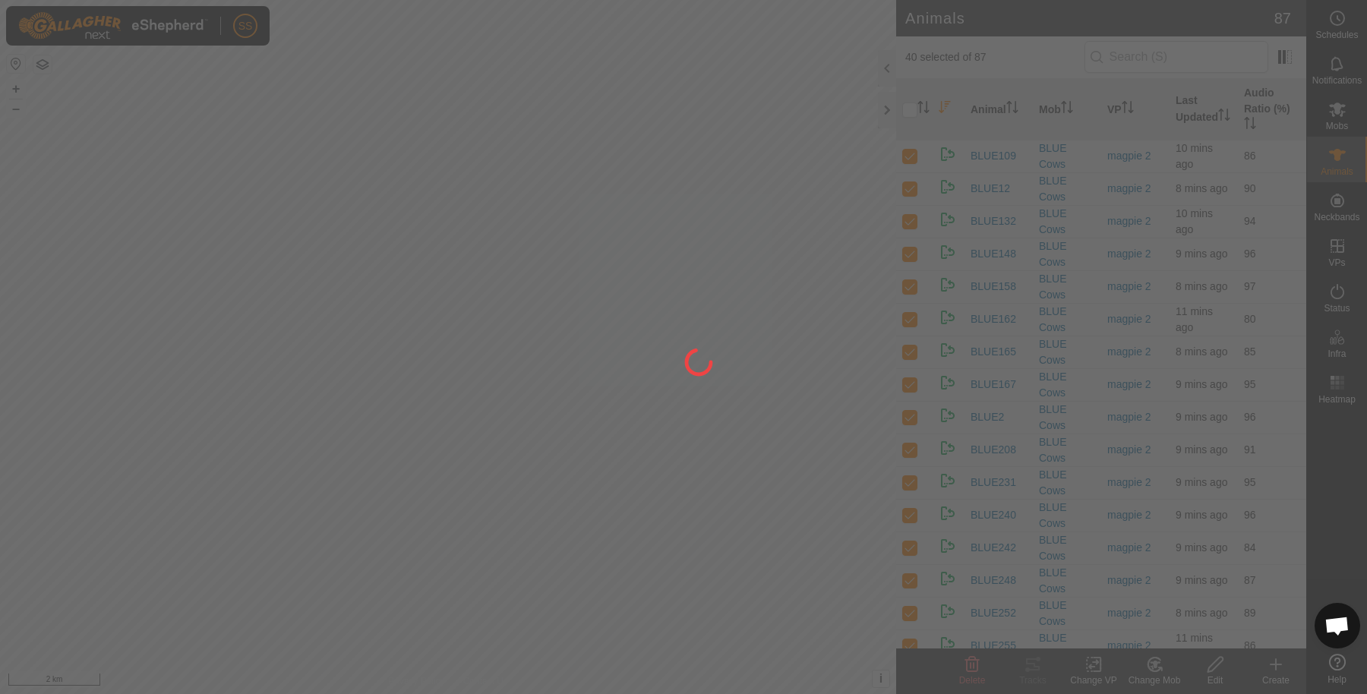
checkbox input "false"
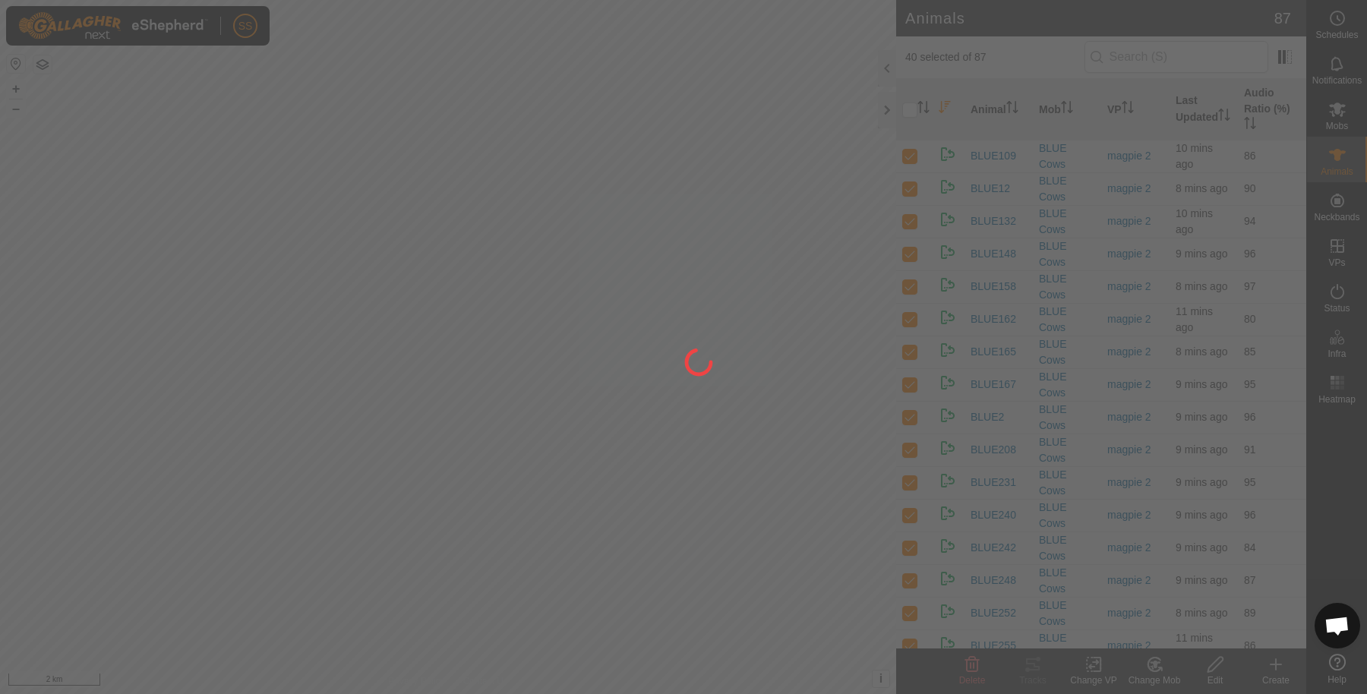
checkbox input "false"
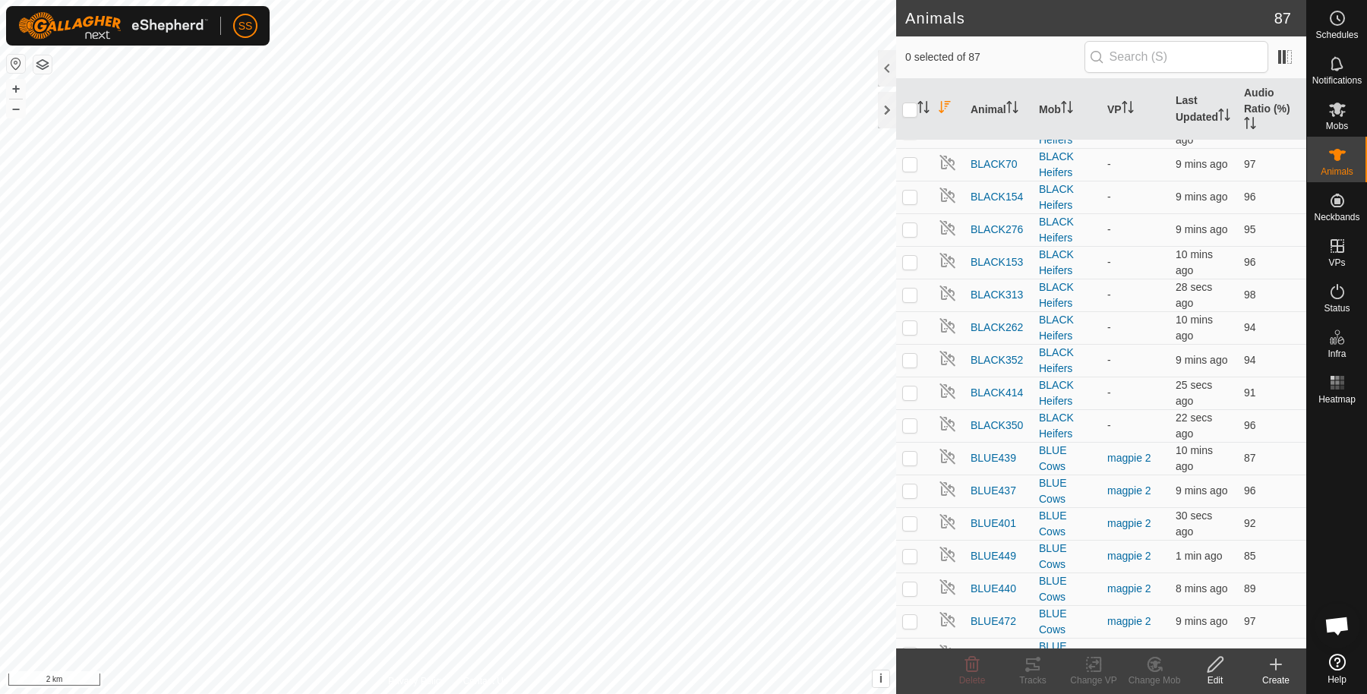
scroll to position [621, 0]
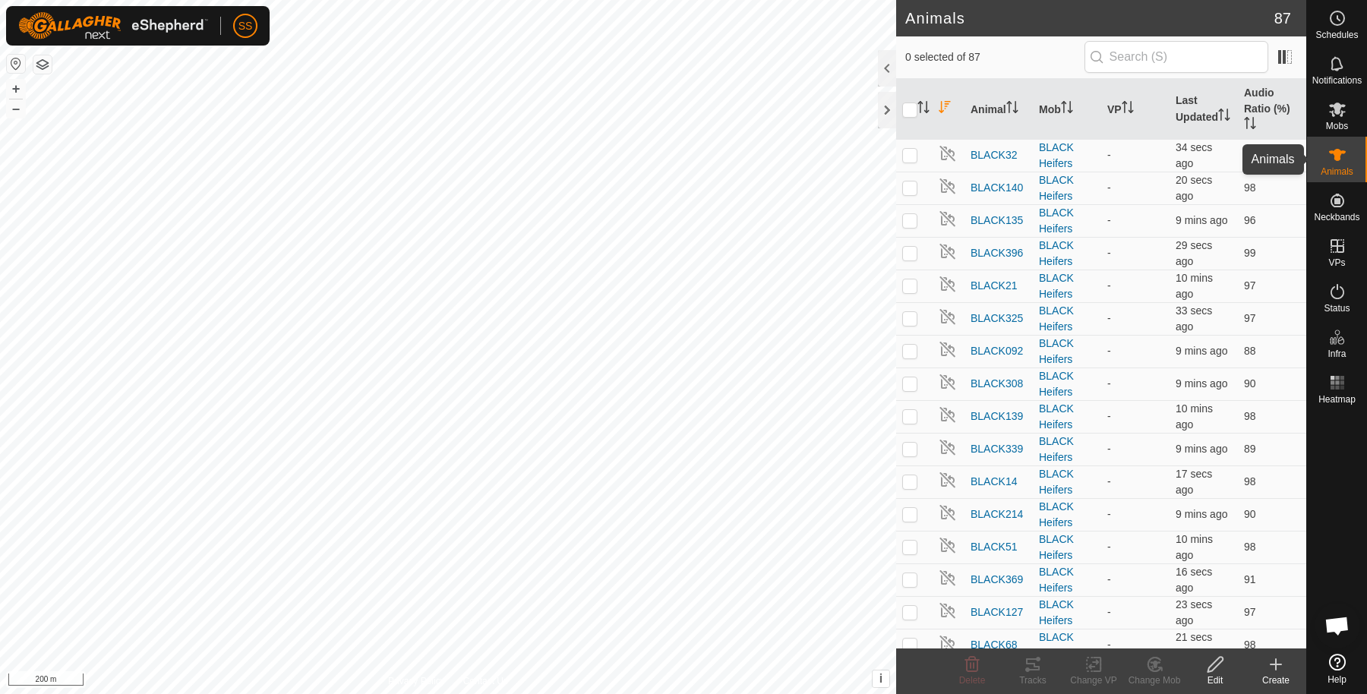
click at [1336, 156] on icon at bounding box center [1337, 155] width 17 height 12
